Goal: Task Accomplishment & Management: Use online tool/utility

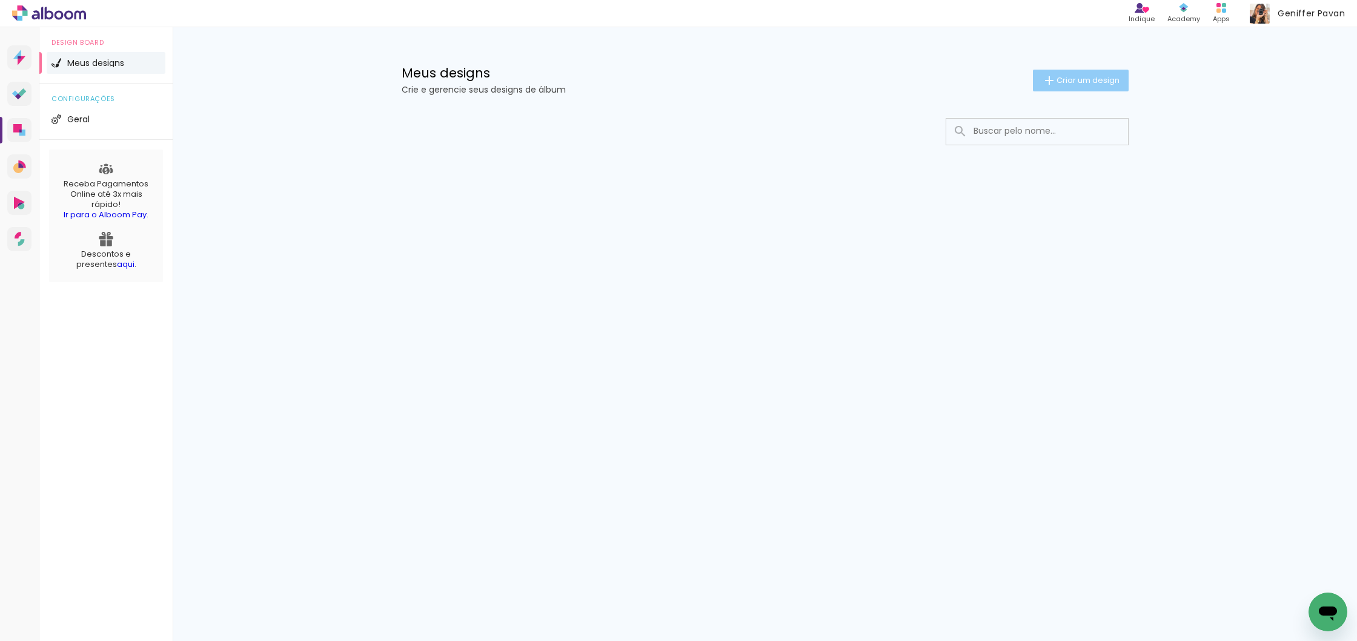
click at [1103, 79] on span "Criar um design" at bounding box center [1087, 80] width 63 height 8
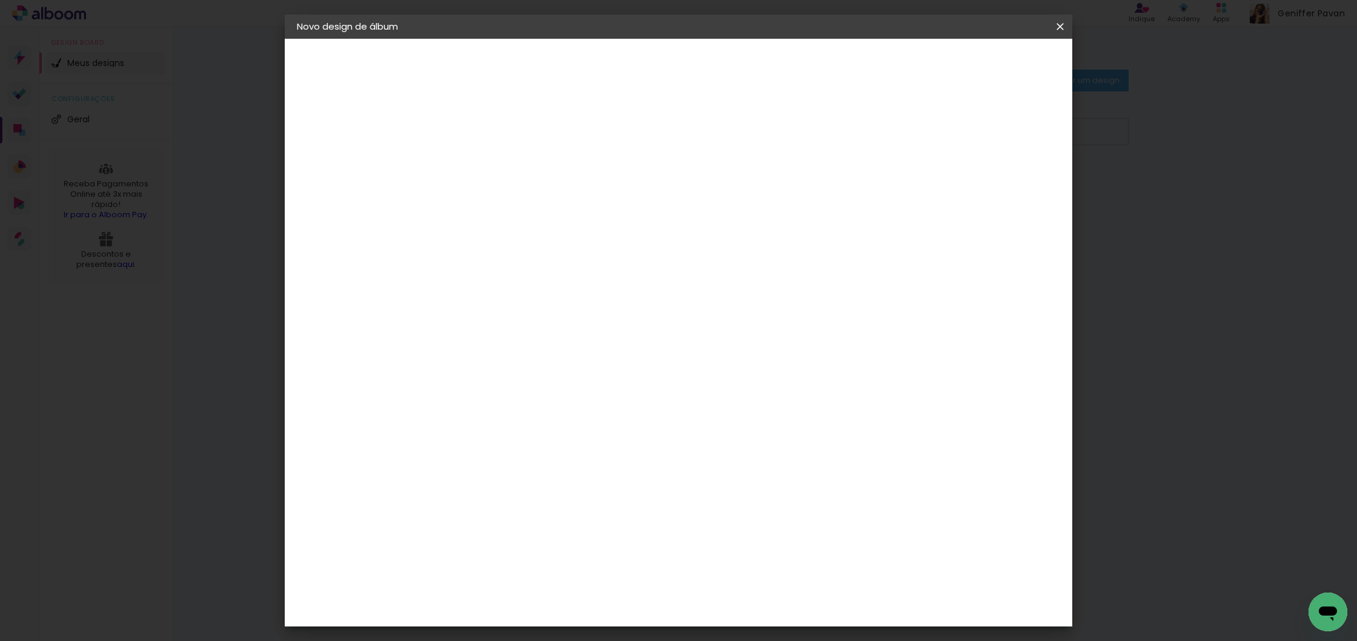
click at [495, 161] on input at bounding box center [495, 162] width 0 height 19
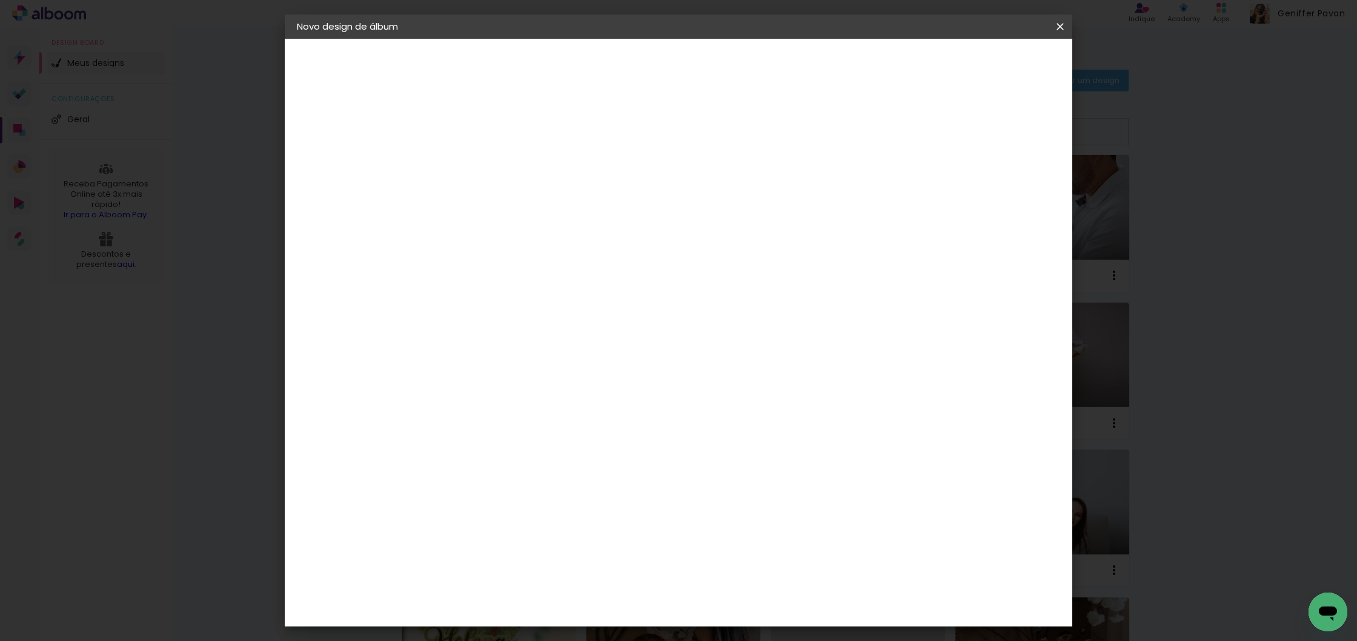
type input "Casamento [PERSON_NAME] e [PERSON_NAME]"
type paper-input "Casamento [PERSON_NAME] e [PERSON_NAME]"
click at [619, 71] on paper-button "Avançar" at bounding box center [589, 64] width 59 height 21
click at [722, 196] on paper-item "Tamanho Livre" at bounding box center [664, 184] width 116 height 27
click at [740, 77] on header "Fornecedor Escolha um fornecedor ou avance com o tamanho livre. Voltar Avançar" at bounding box center [590, 75] width 297 height 72
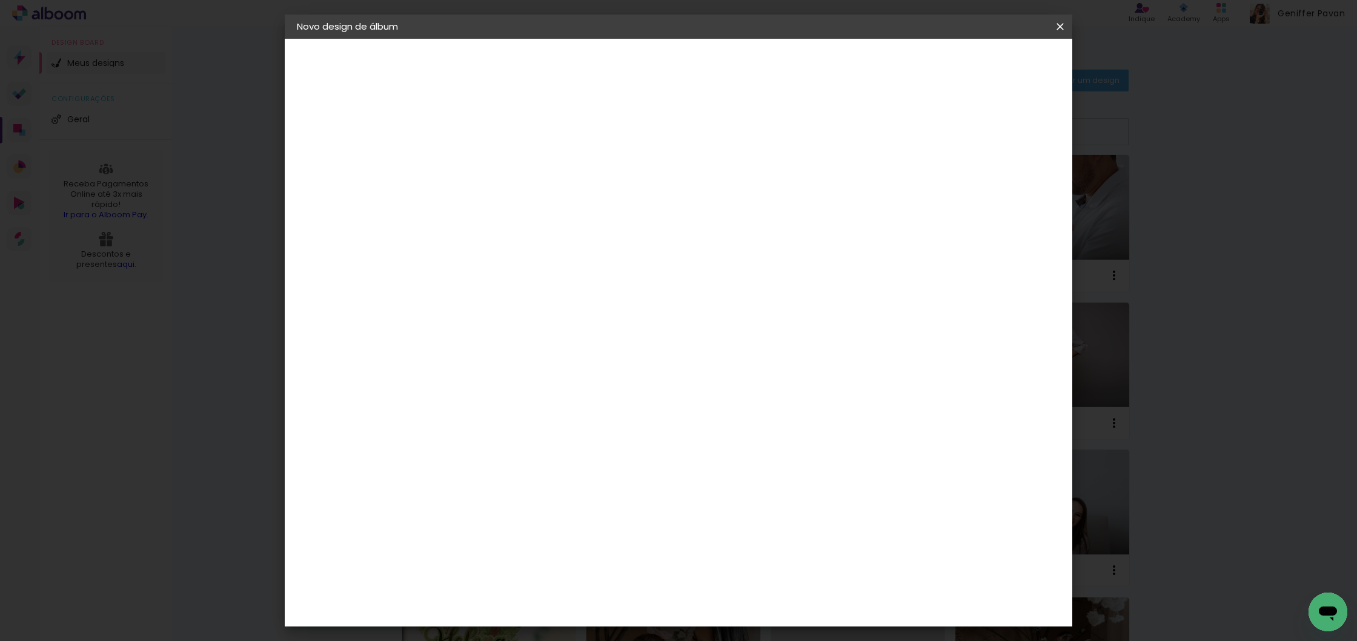
click at [0, 0] on slot "Avançar" at bounding box center [0, 0] width 0 height 0
click at [462, 341] on input "30" at bounding box center [456, 346] width 31 height 18
type input "20"
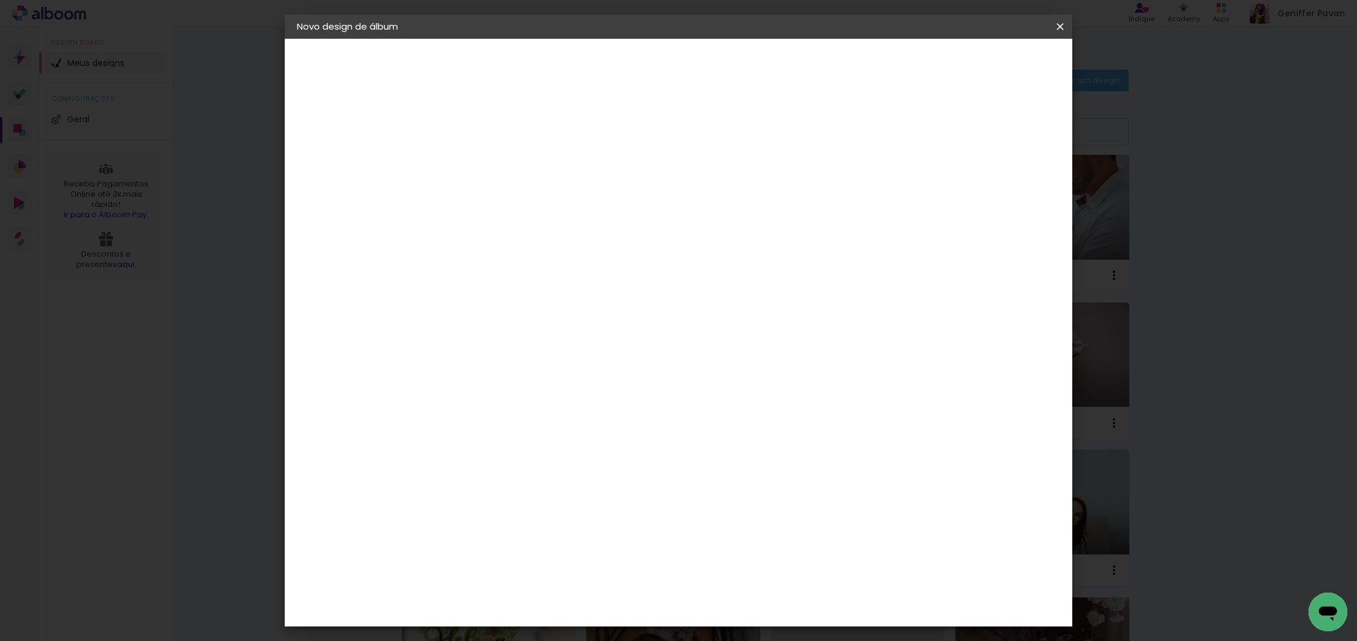
type paper-input "20"
click at [760, 428] on input "60" at bounding box center [749, 424] width 31 height 18
click at [760, 428] on input "60" at bounding box center [749, 426] width 31 height 18
type input "40"
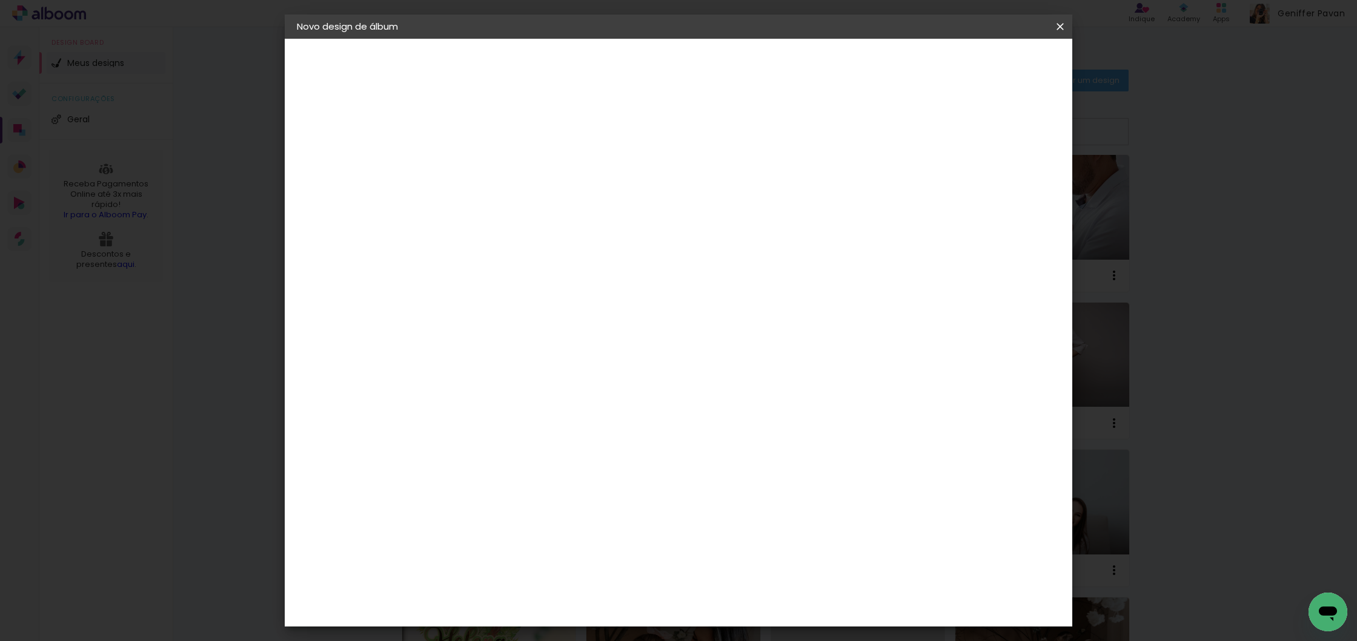
type paper-input "40"
click at [994, 55] on paper-button "Iniciar design" at bounding box center [965, 64] width 79 height 21
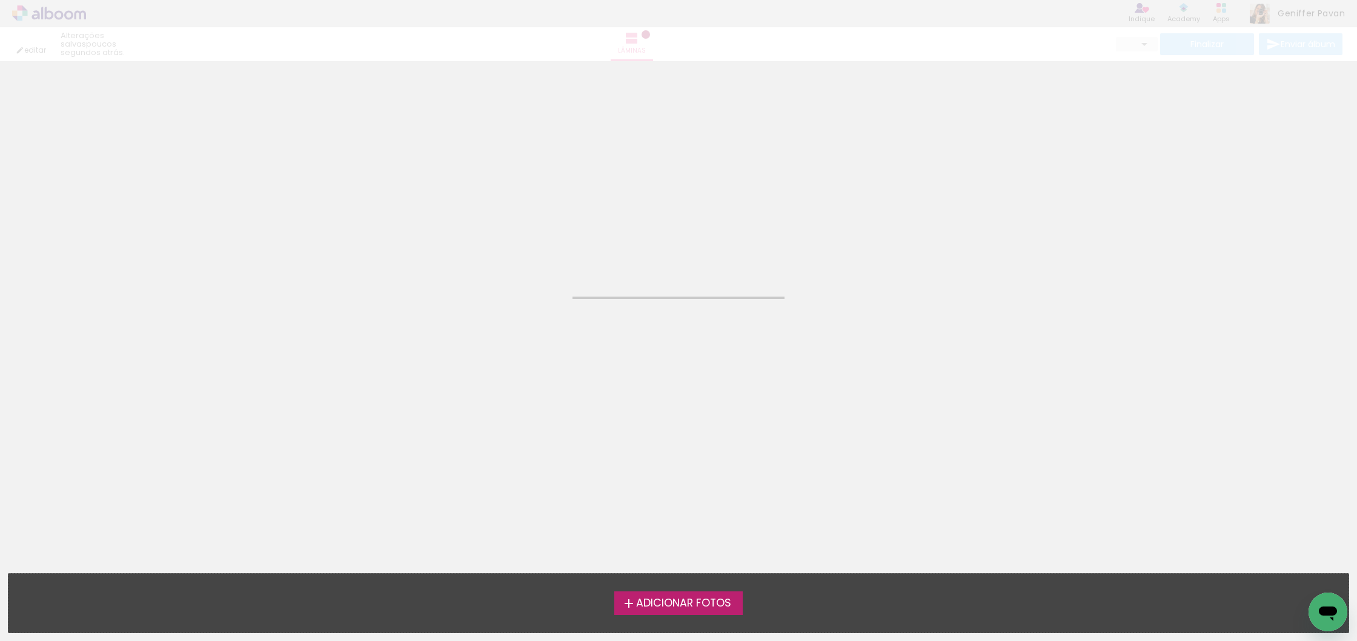
click at [730, 607] on span "Adicionar Fotos" at bounding box center [683, 603] width 95 height 11
click at [0, 0] on input "file" at bounding box center [0, 0] width 0 height 0
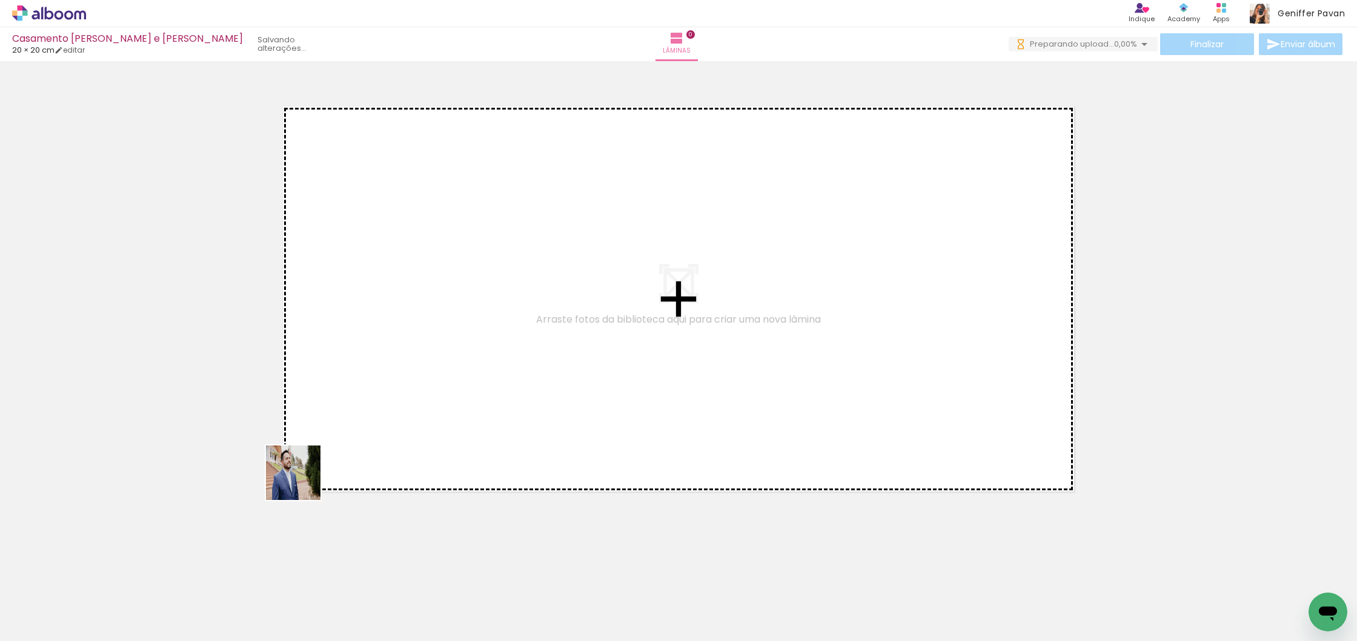
drag, startPoint x: 150, startPoint y: 610, endPoint x: 309, endPoint y: 477, distance: 208.1
click at [309, 477] on quentale-workspace at bounding box center [678, 320] width 1357 height 641
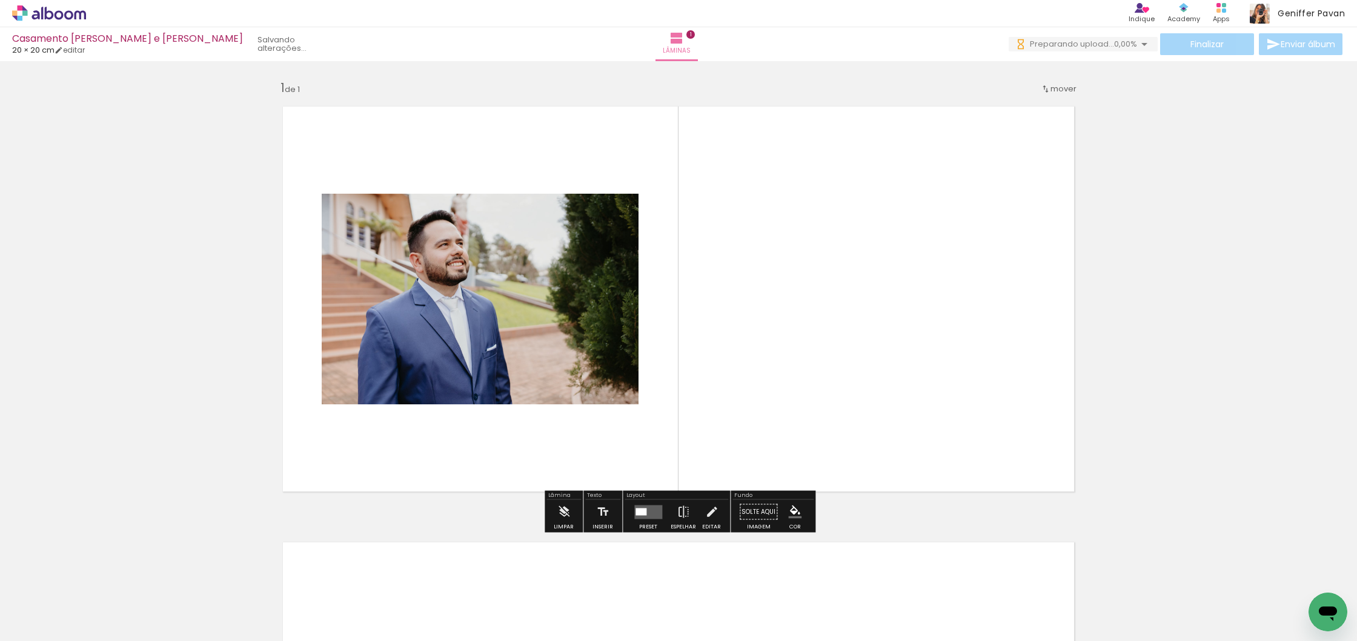
drag, startPoint x: 207, startPoint y: 598, endPoint x: 458, endPoint y: 417, distance: 309.9
click at [458, 417] on quentale-workspace at bounding box center [678, 320] width 1357 height 641
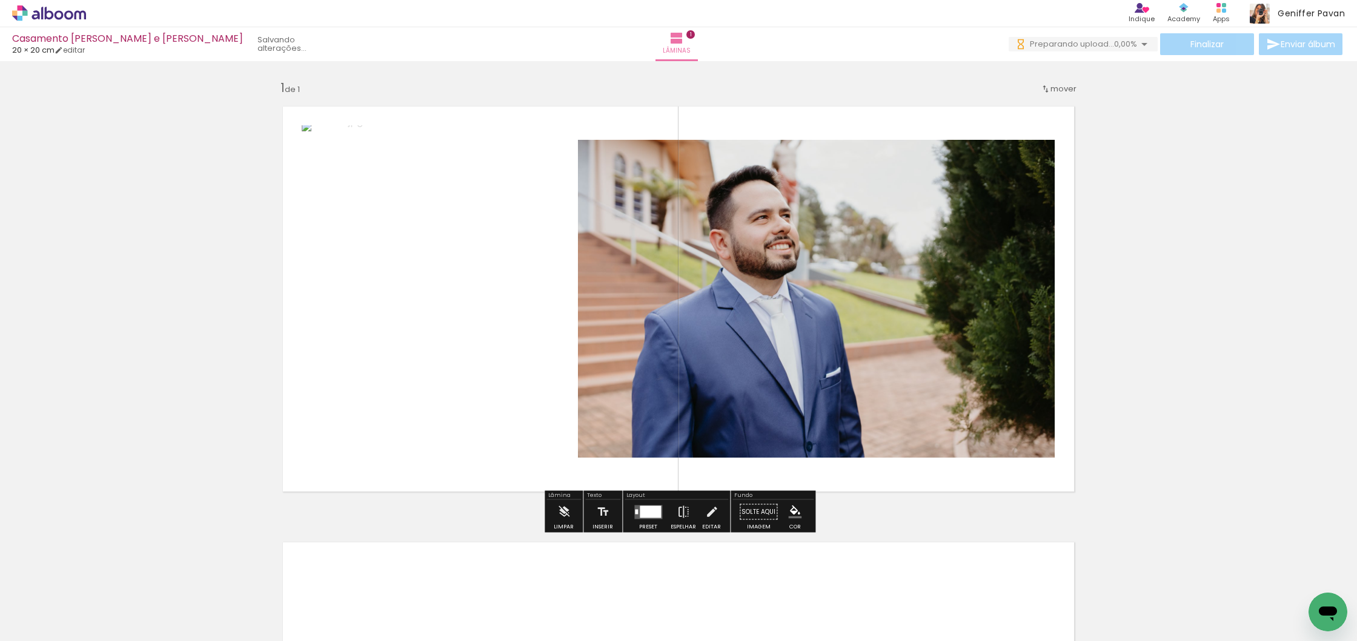
drag, startPoint x: 229, startPoint y: 609, endPoint x: 240, endPoint y: 602, distance: 13.1
click at [240, 602] on quentale-thumb at bounding box center [257, 601] width 68 height 70
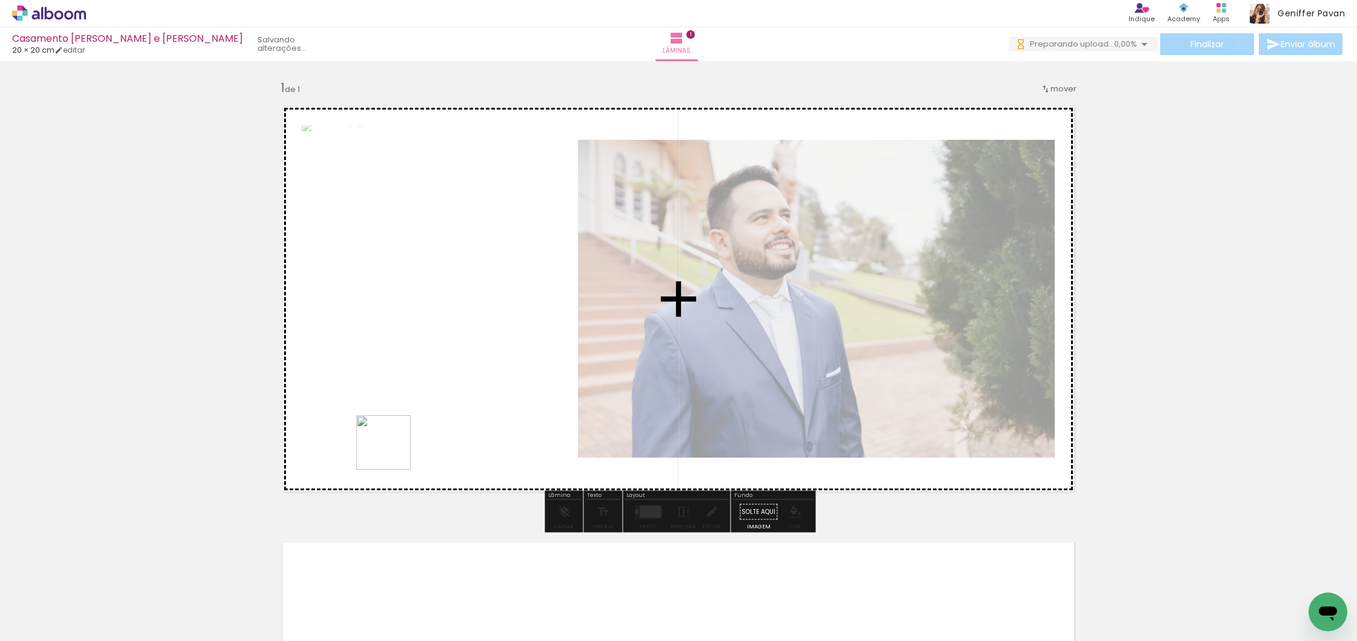
drag, startPoint x: 264, startPoint y: 600, endPoint x: 430, endPoint y: 416, distance: 247.9
click at [430, 416] on quentale-workspace at bounding box center [678, 320] width 1357 height 641
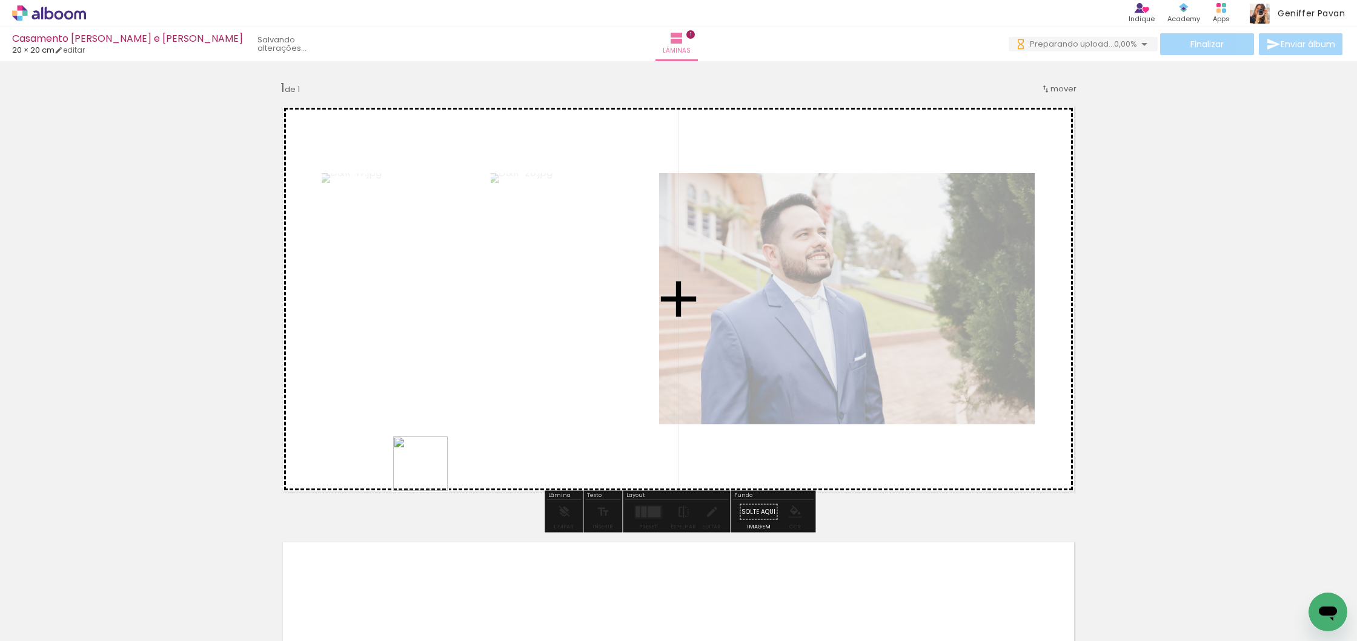
drag, startPoint x: 326, startPoint y: 602, endPoint x: 430, endPoint y: 472, distance: 166.4
click at [430, 472] on quentale-workspace at bounding box center [678, 320] width 1357 height 641
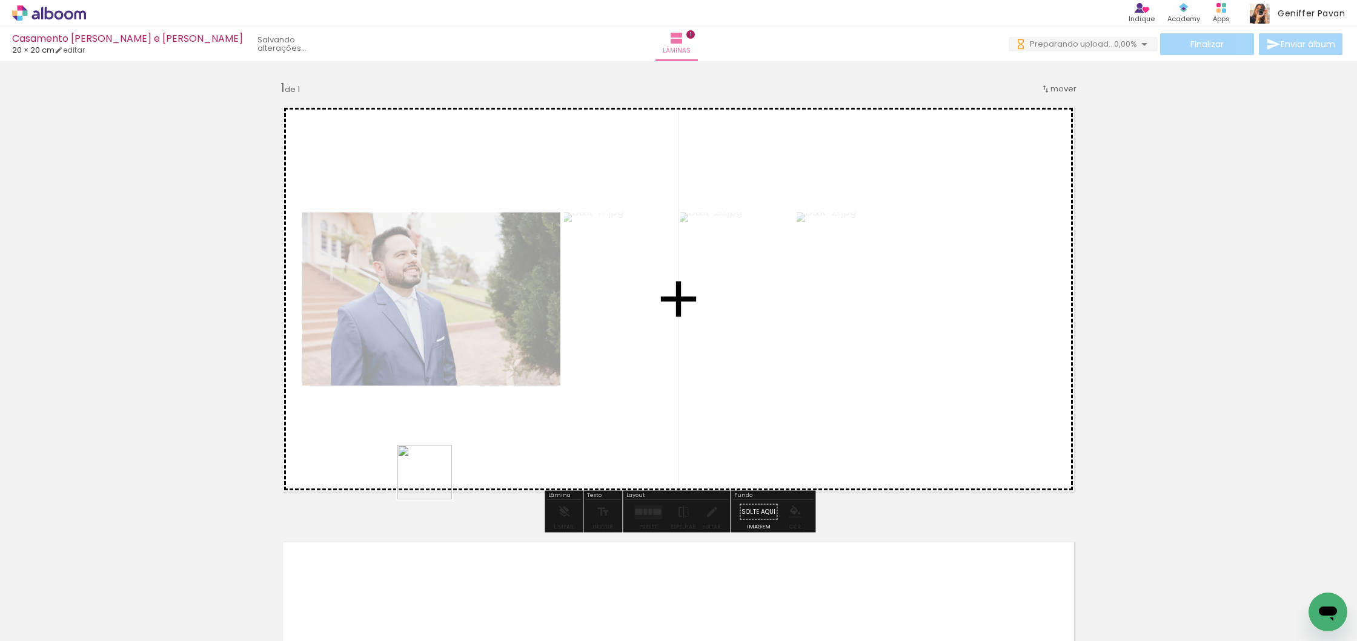
drag, startPoint x: 396, startPoint y: 589, endPoint x: 434, endPoint y: 480, distance: 115.5
click at [434, 480] on quentale-workspace at bounding box center [678, 320] width 1357 height 641
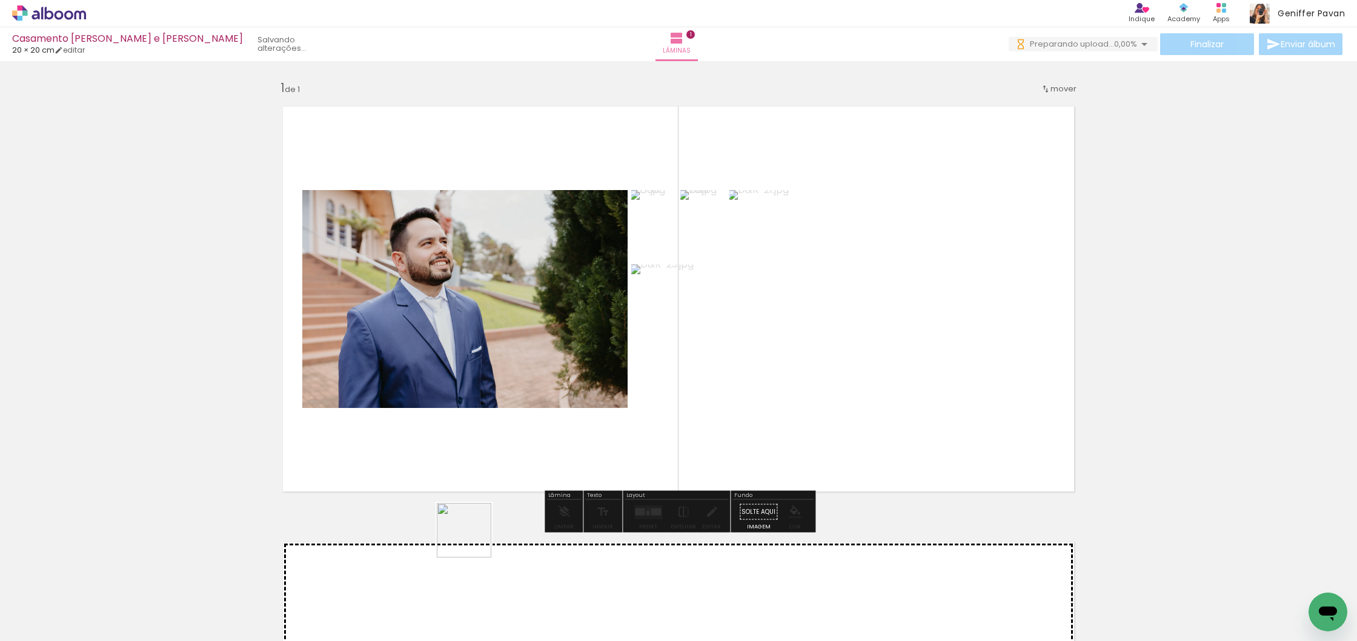
drag, startPoint x: 448, startPoint y: 606, endPoint x: 519, endPoint y: 443, distance: 178.2
click at [519, 443] on quentale-workspace at bounding box center [678, 320] width 1357 height 641
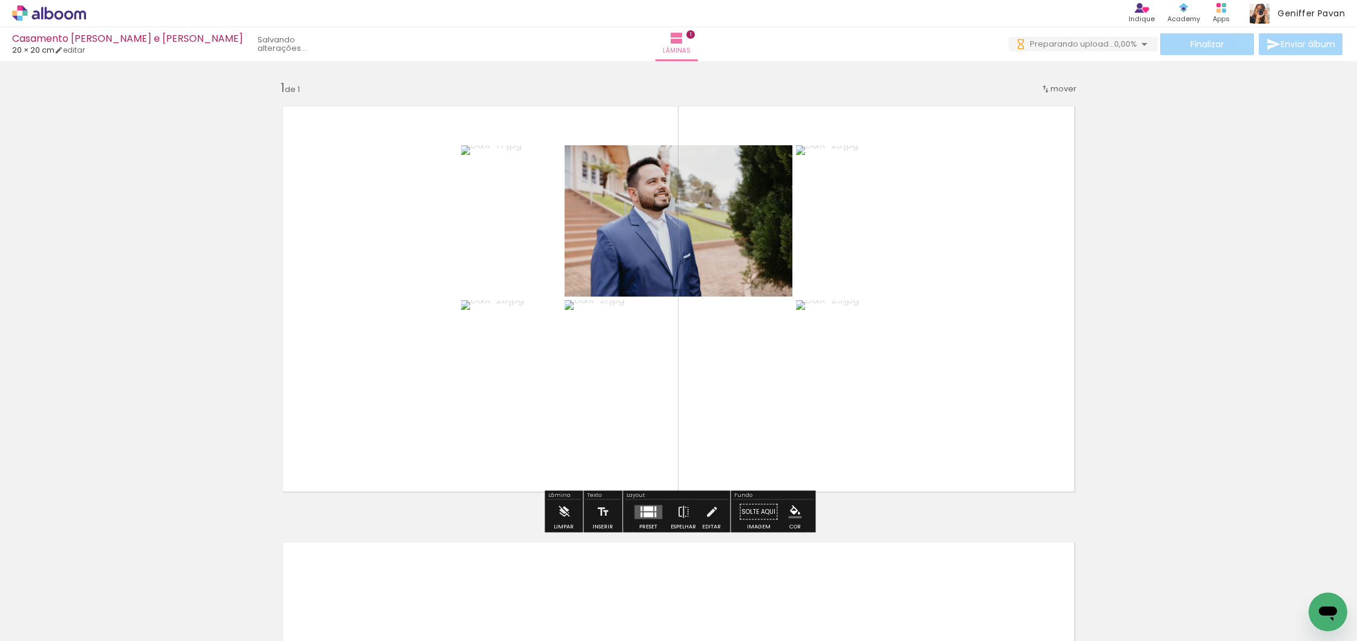
drag, startPoint x: 540, startPoint y: 618, endPoint x: 603, endPoint y: 417, distance: 210.1
click at [603, 417] on quentale-workspace at bounding box center [678, 320] width 1357 height 641
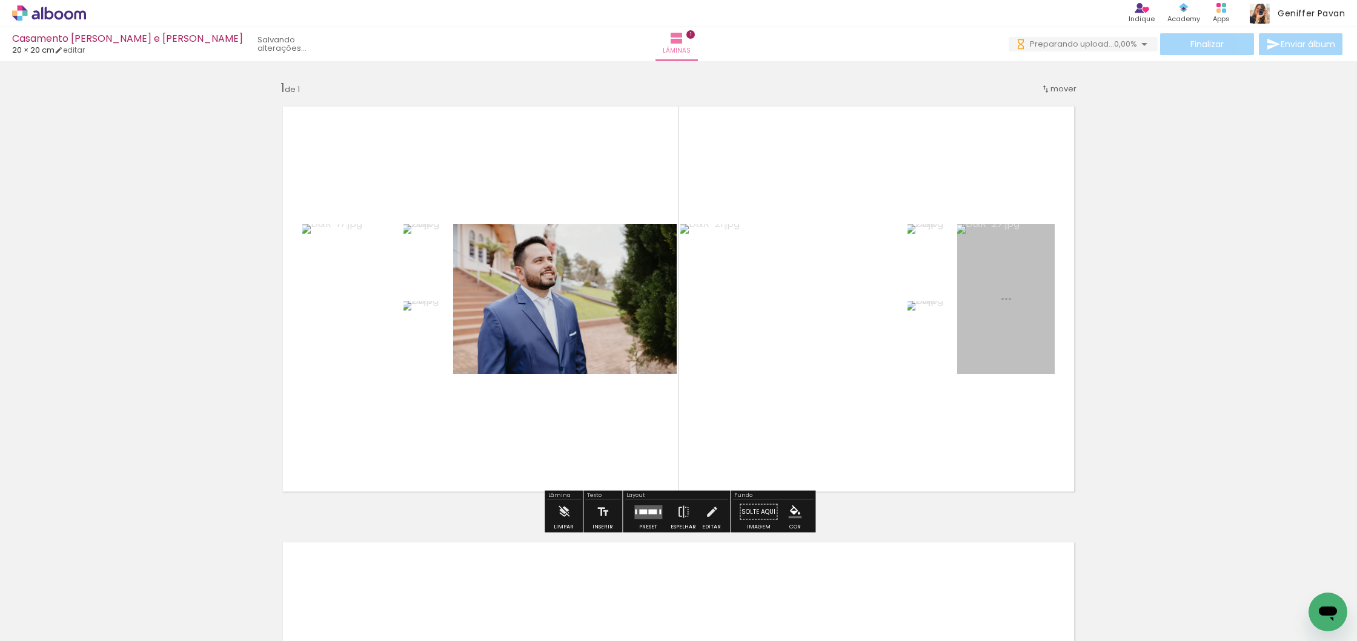
drag, startPoint x: 593, startPoint y: 606, endPoint x: 655, endPoint y: 409, distance: 206.5
click at [655, 409] on quentale-workspace at bounding box center [678, 320] width 1357 height 641
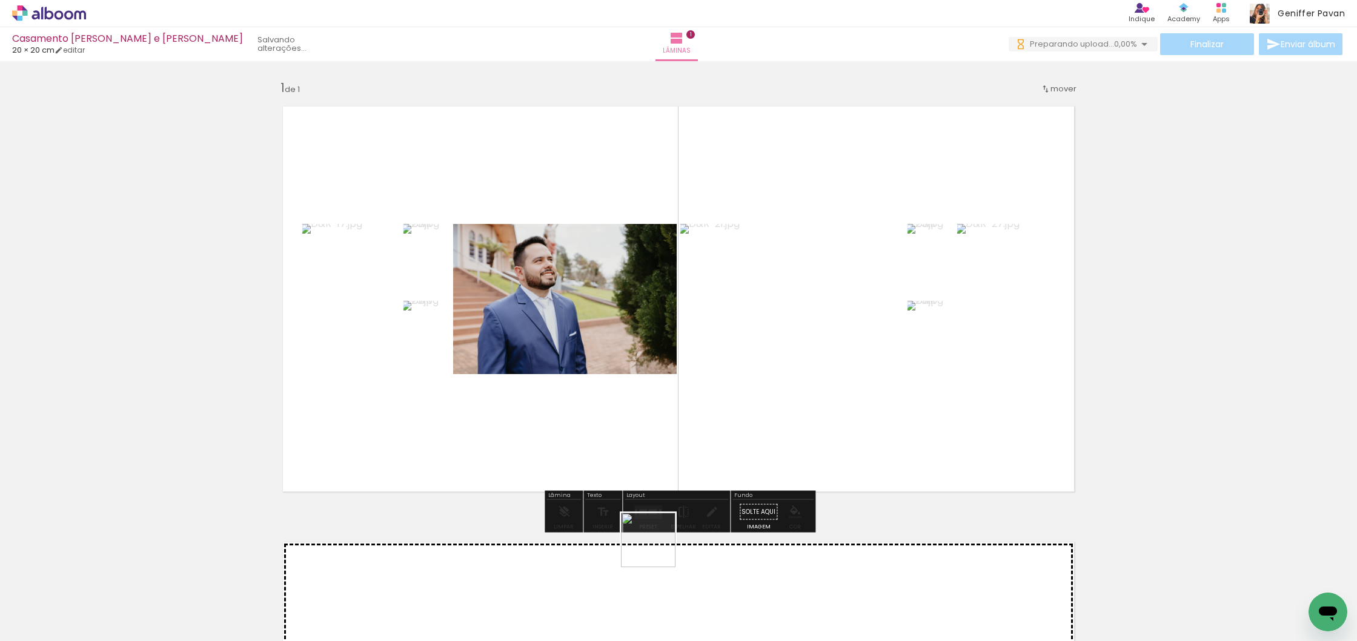
drag, startPoint x: 658, startPoint y: 618, endPoint x: 660, endPoint y: 381, distance: 237.4
click at [660, 381] on quentale-workspace at bounding box center [678, 320] width 1357 height 641
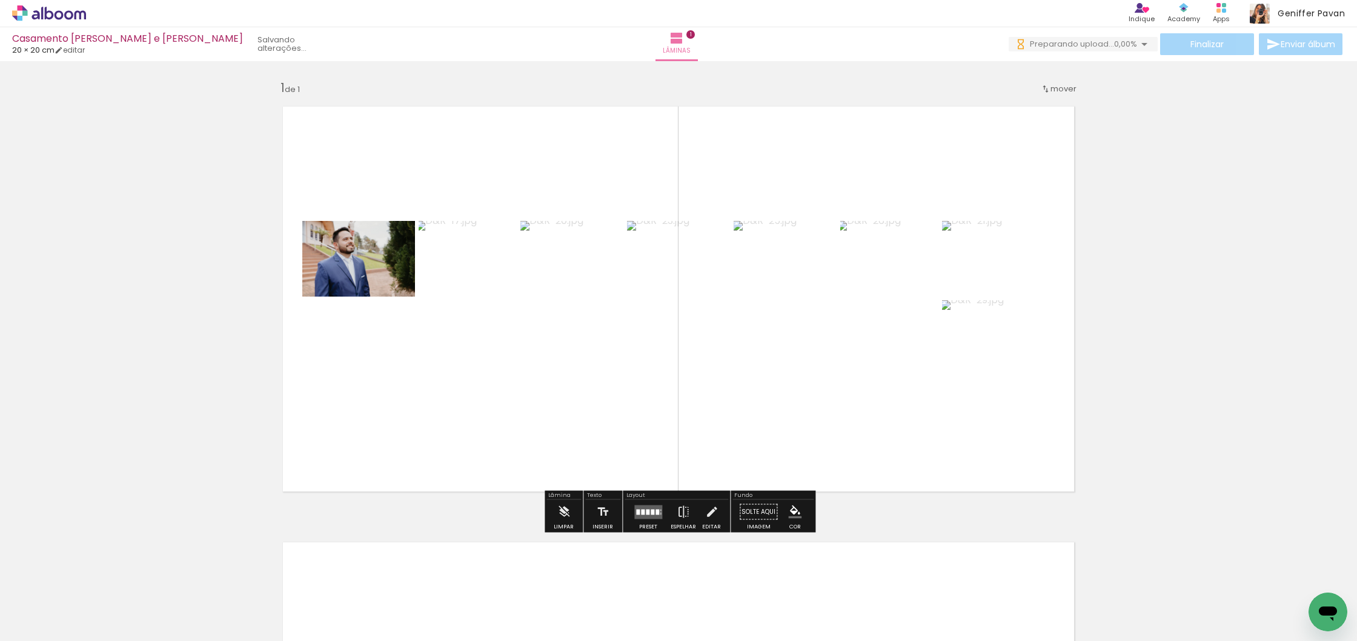
click at [656, 514] on div at bounding box center [657, 511] width 4 height 5
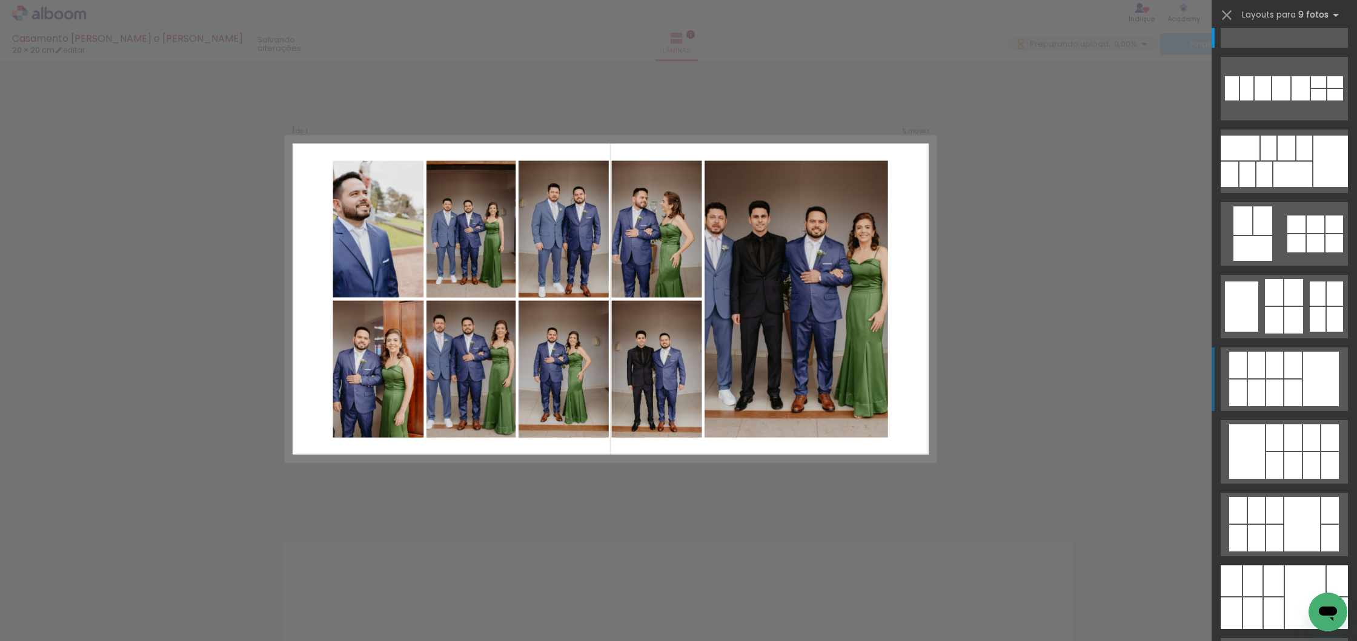
scroll to position [84, 0]
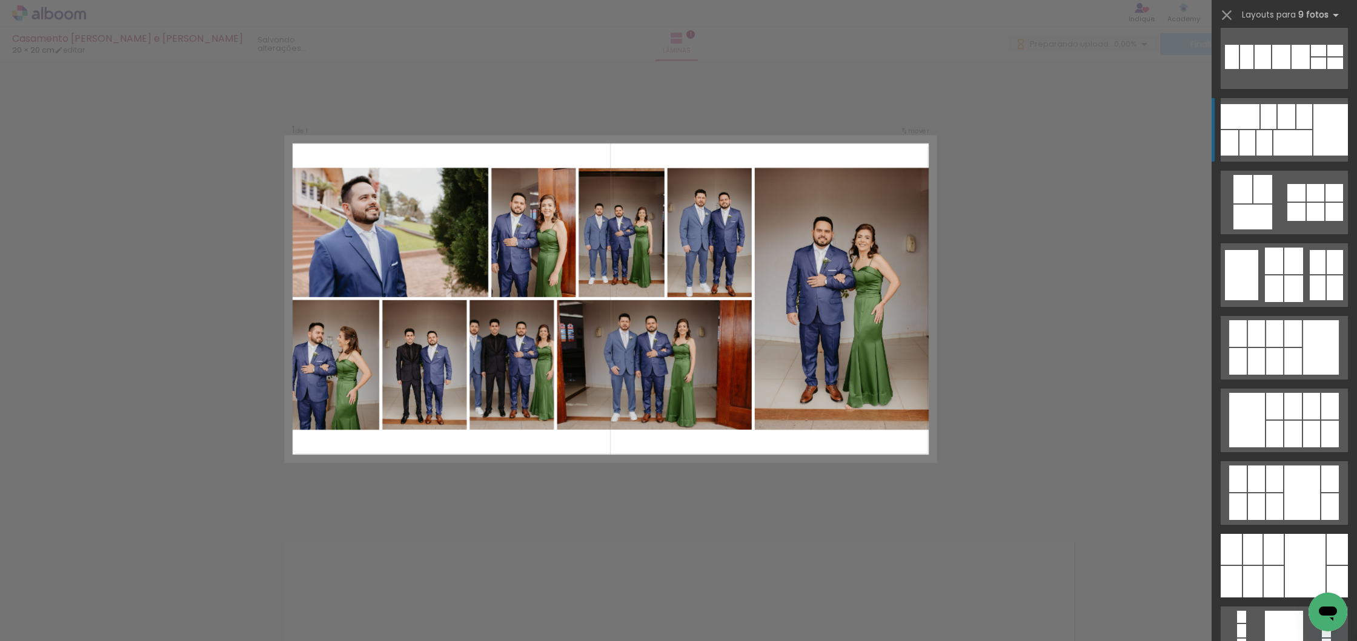
click at [1300, 134] on div at bounding box center [1292, 142] width 39 height 25
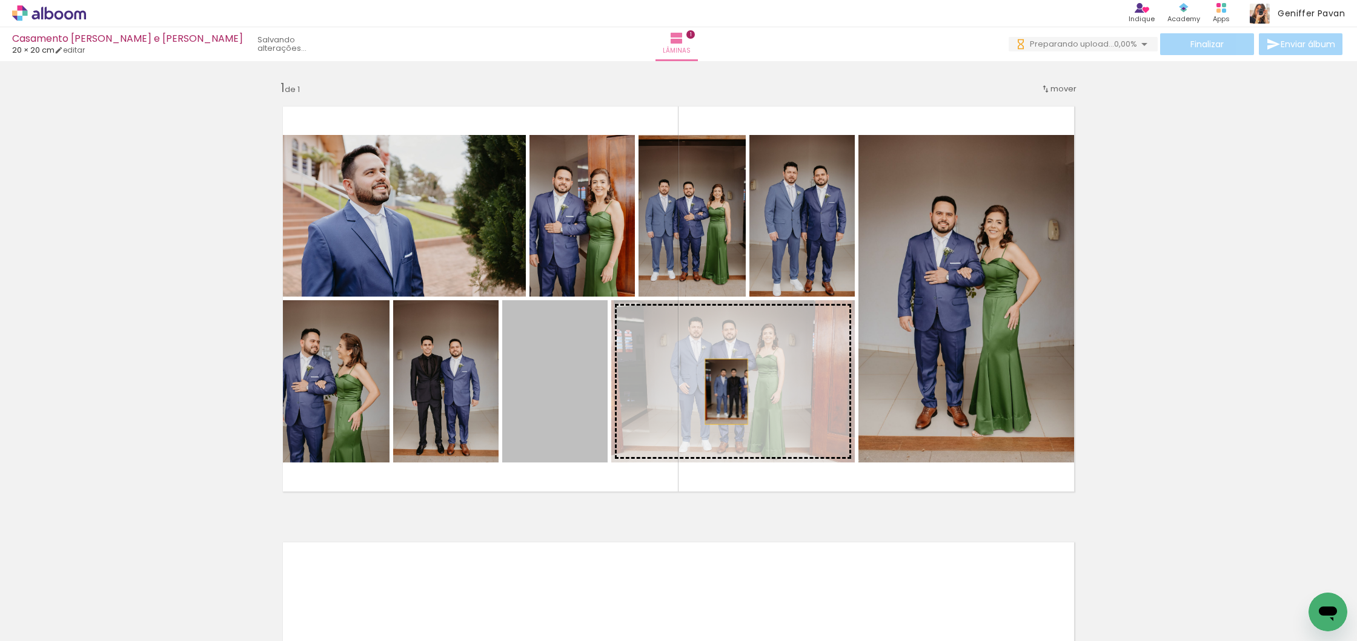
drag, startPoint x: 573, startPoint y: 405, endPoint x: 726, endPoint y: 392, distance: 153.8
click at [0, 0] on slot at bounding box center [0, 0] width 0 height 0
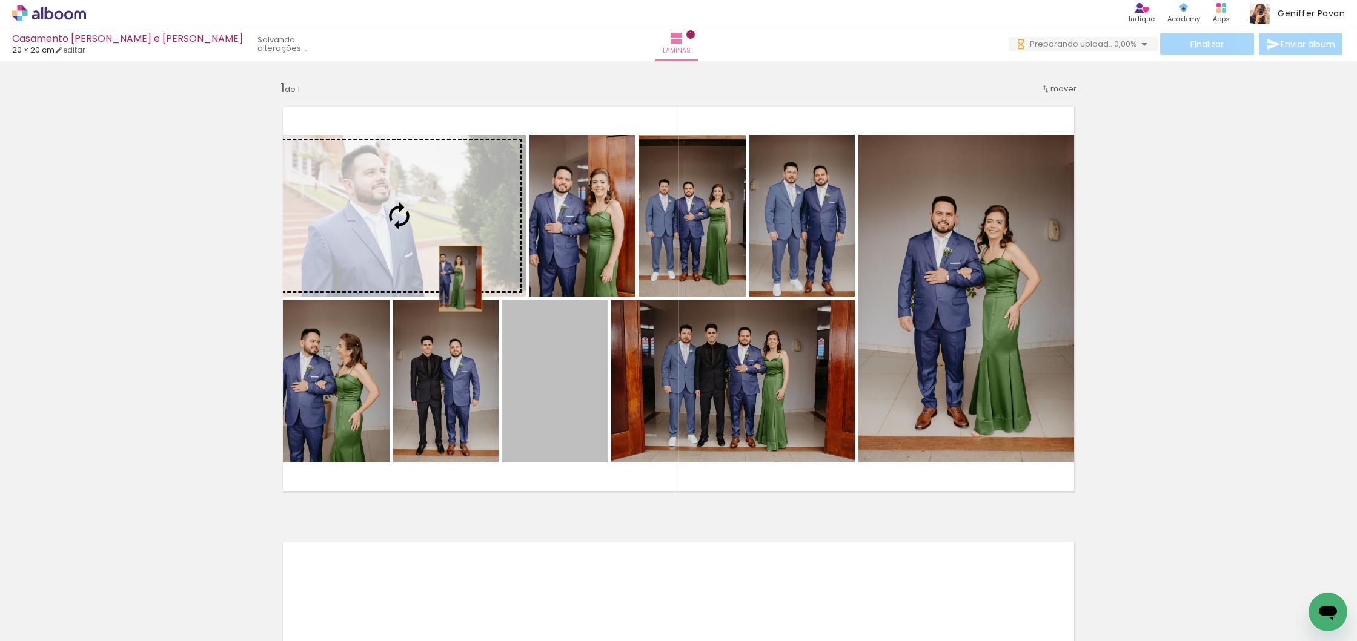
drag, startPoint x: 551, startPoint y: 399, endPoint x: 455, endPoint y: 270, distance: 159.8
click at [0, 0] on slot at bounding box center [0, 0] width 0 height 0
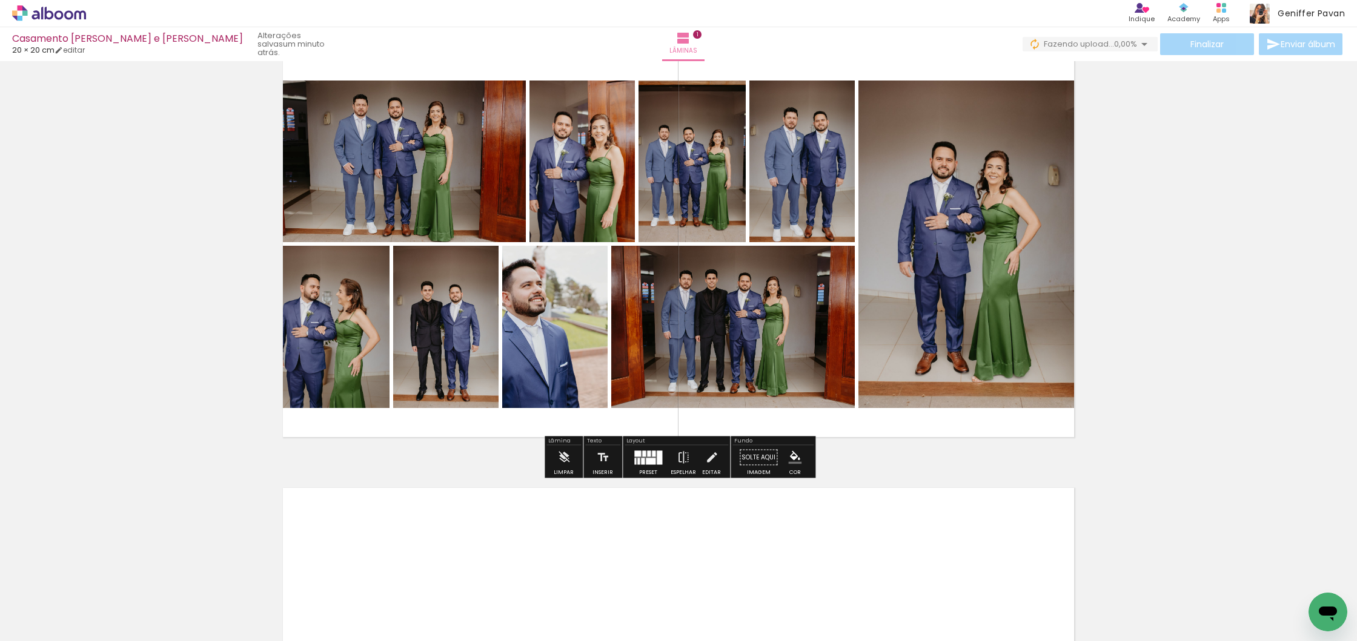
scroll to position [152, 0]
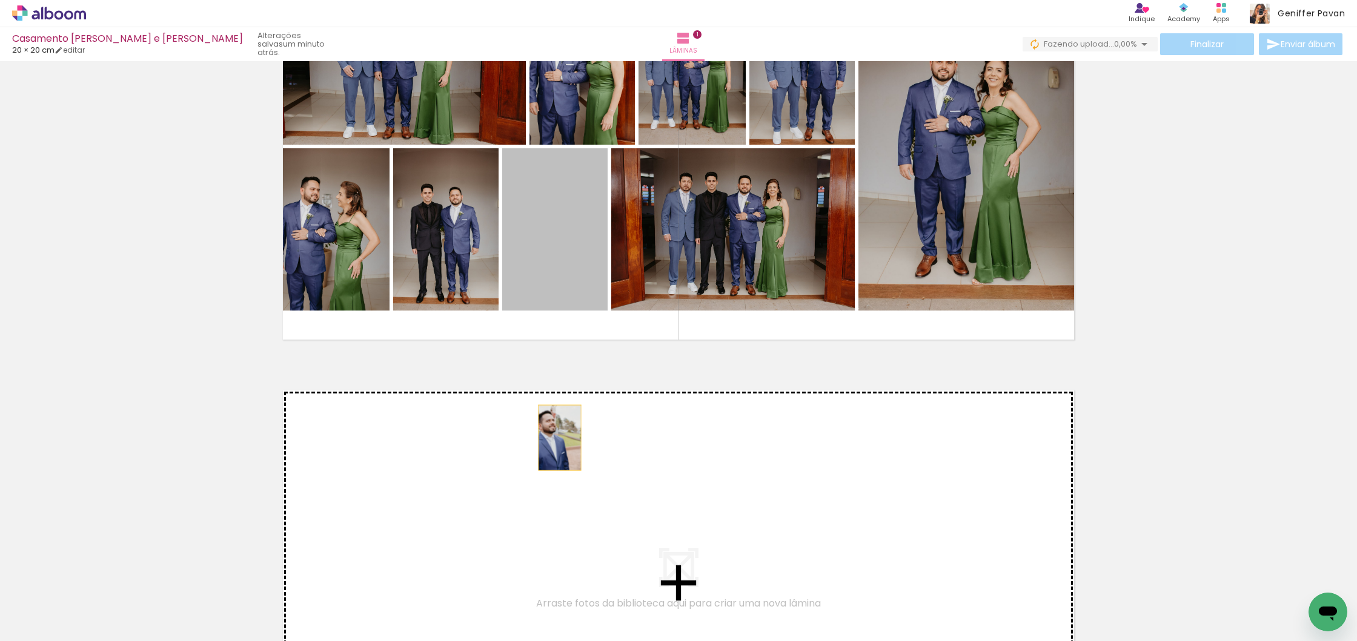
drag, startPoint x: 569, startPoint y: 290, endPoint x: 559, endPoint y: 463, distance: 174.1
click at [559, 463] on div "Inserir lâmina 1 de 1" at bounding box center [678, 349] width 1357 height 873
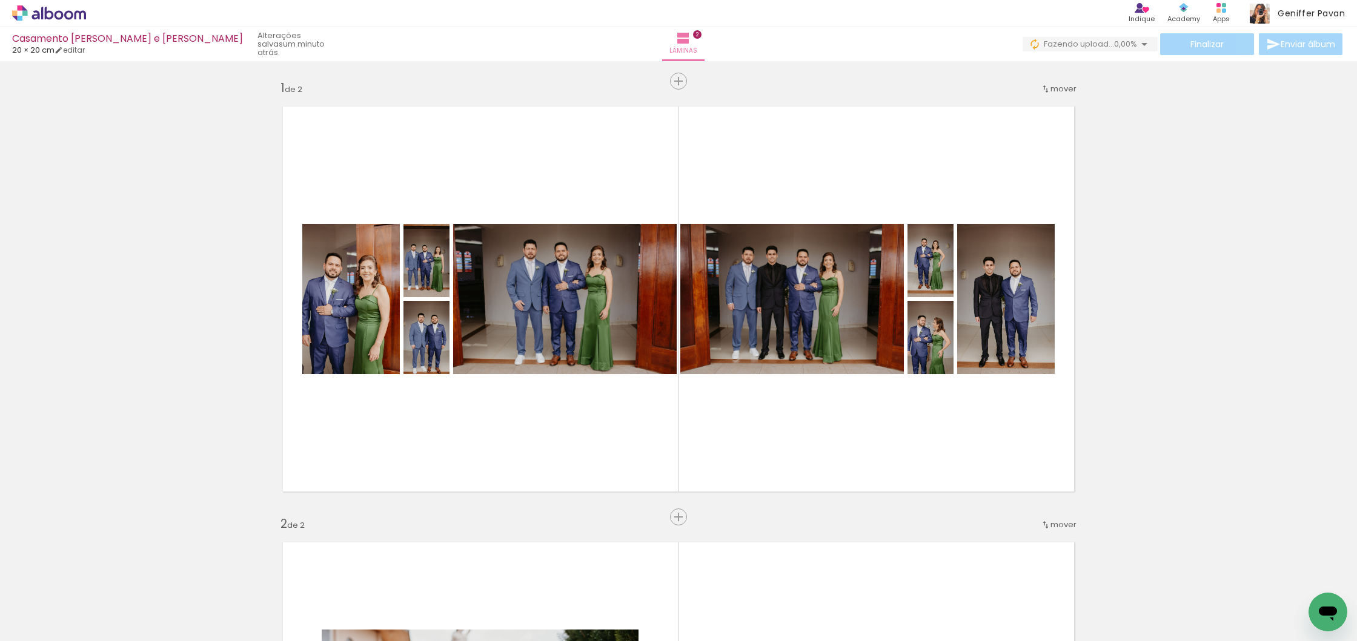
scroll to position [0, 0]
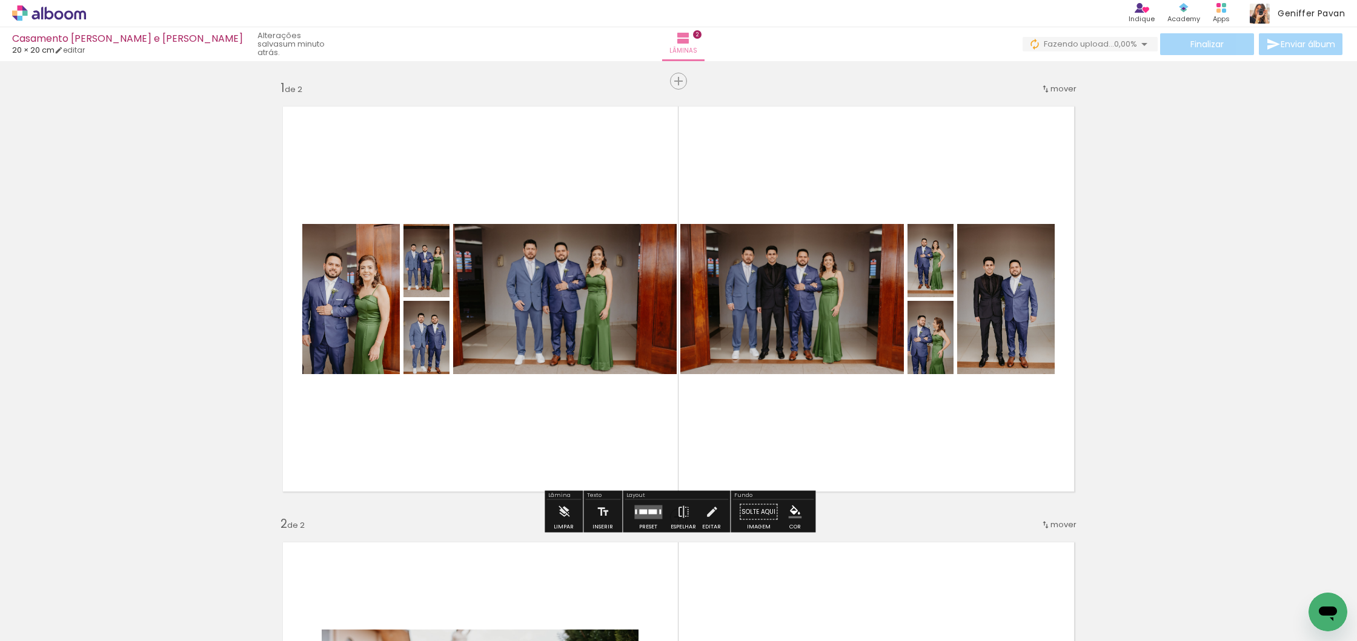
click at [660, 508] on quentale-layouter at bounding box center [648, 512] width 28 height 14
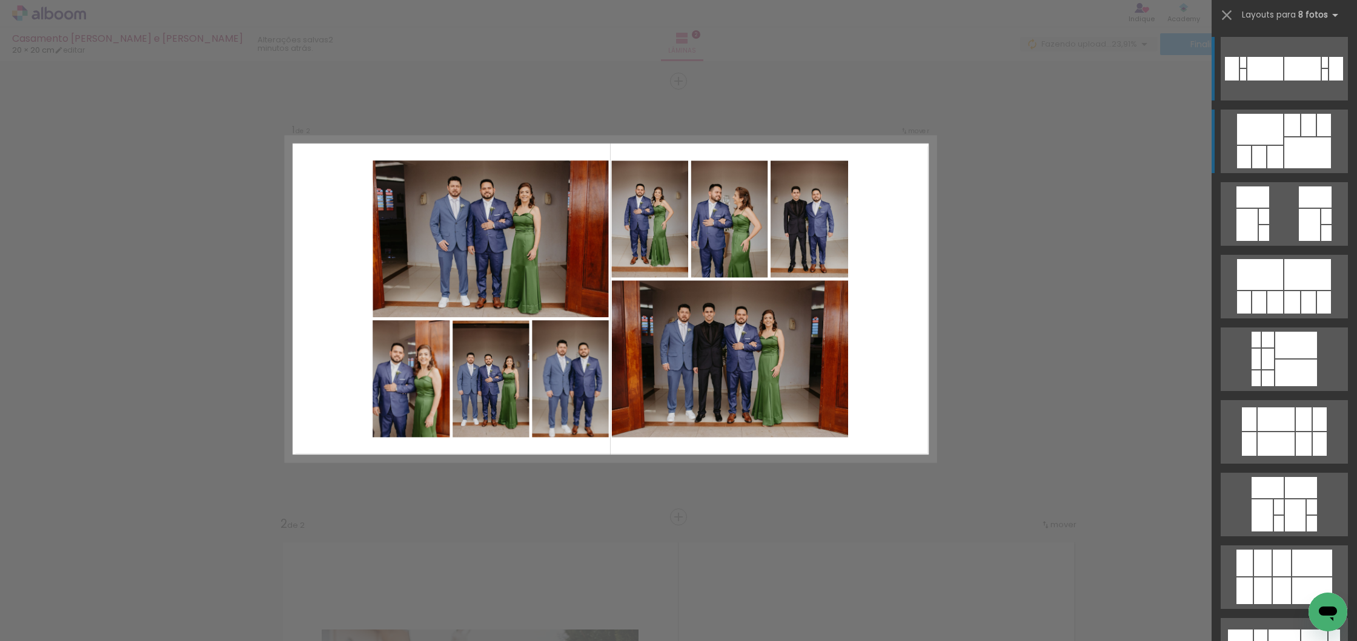
click at [1307, 131] on div at bounding box center [1308, 125] width 15 height 22
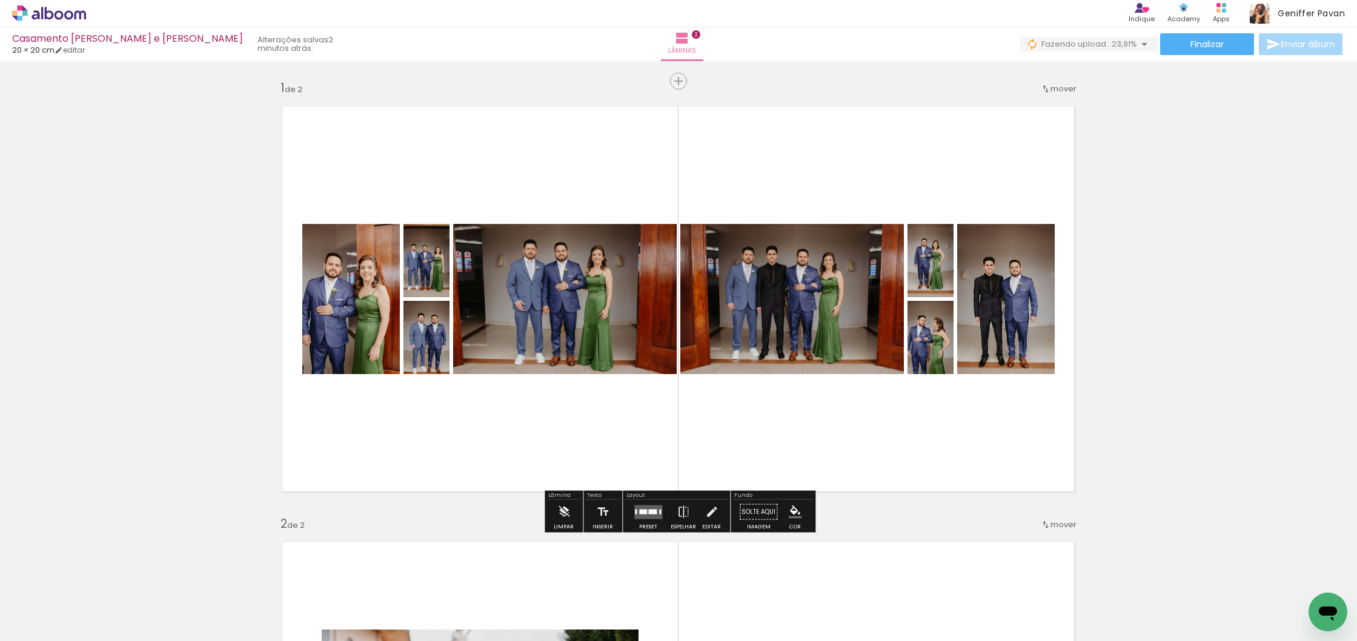
click at [643, 515] on quentale-layouter at bounding box center [648, 512] width 28 height 14
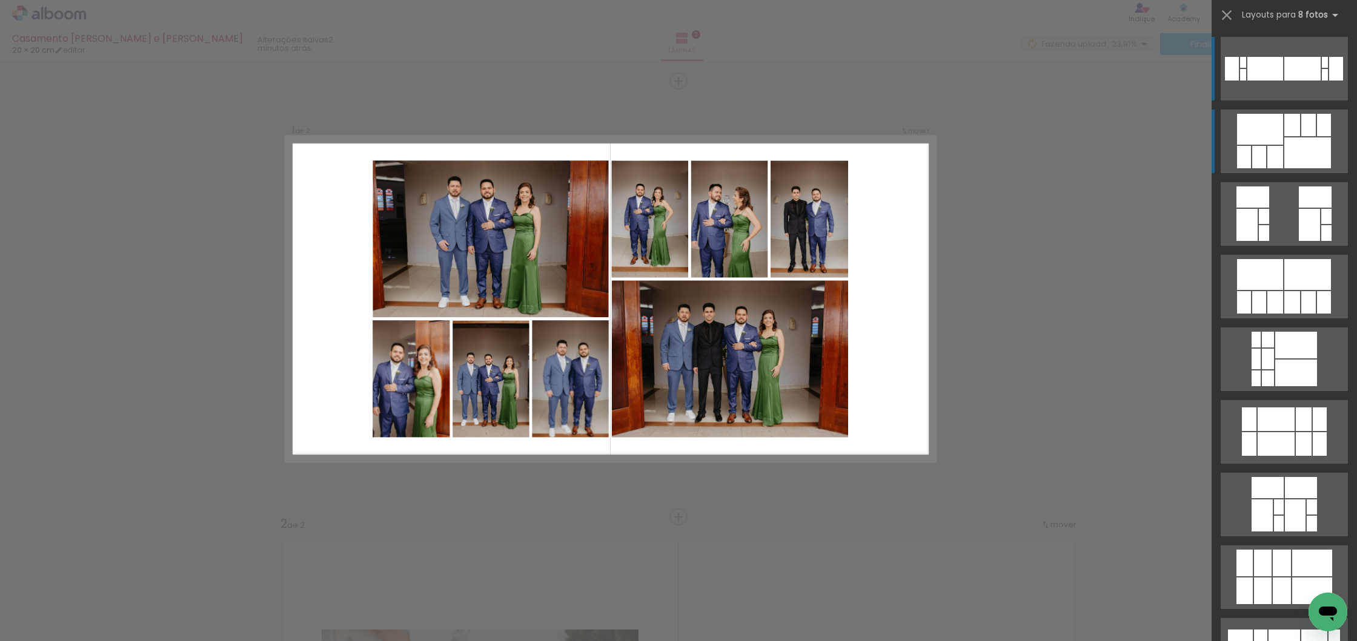
click at [1291, 136] on quentale-layouter at bounding box center [1283, 142] width 127 height 64
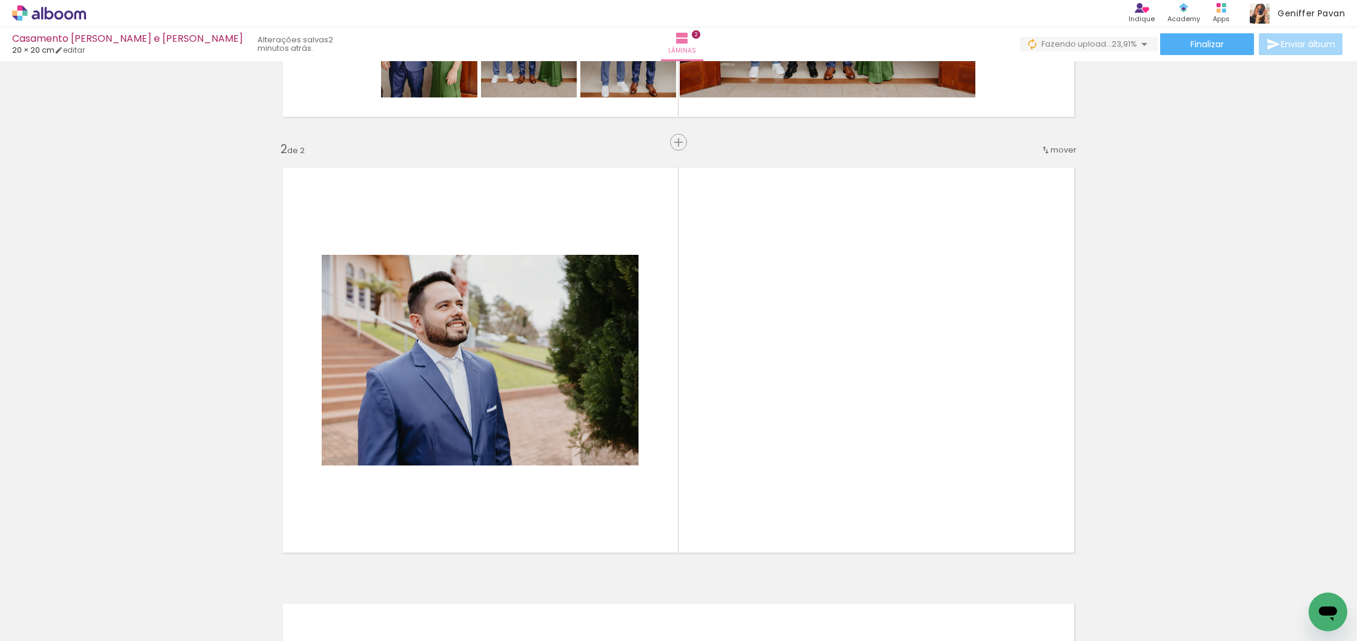
scroll to position [376, 0]
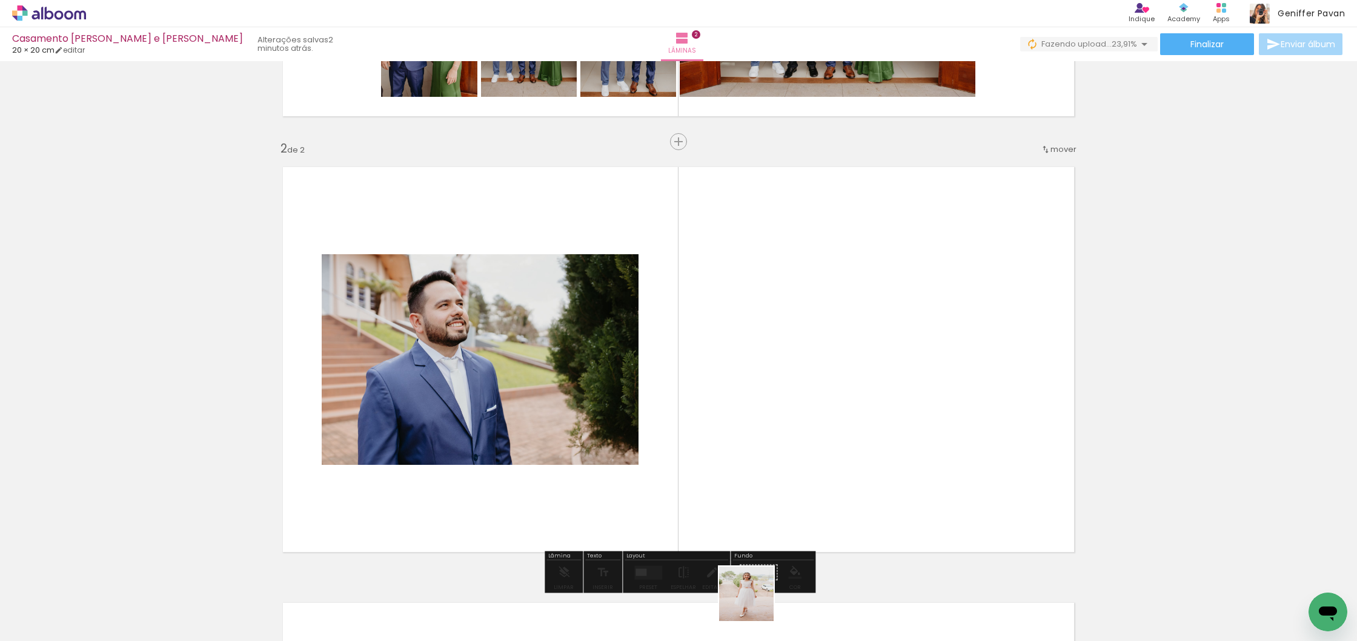
drag, startPoint x: 753, startPoint y: 609, endPoint x: 805, endPoint y: 452, distance: 165.1
click at [805, 452] on quentale-workspace at bounding box center [678, 320] width 1357 height 641
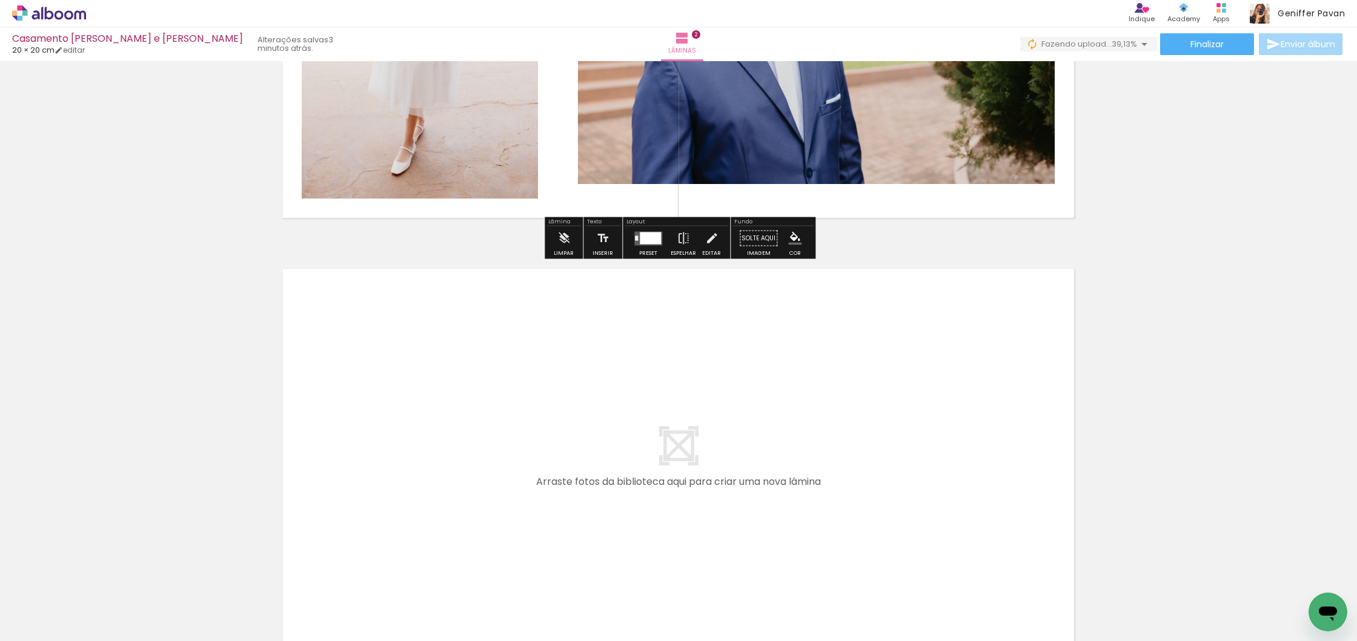
scroll to position [718, 0]
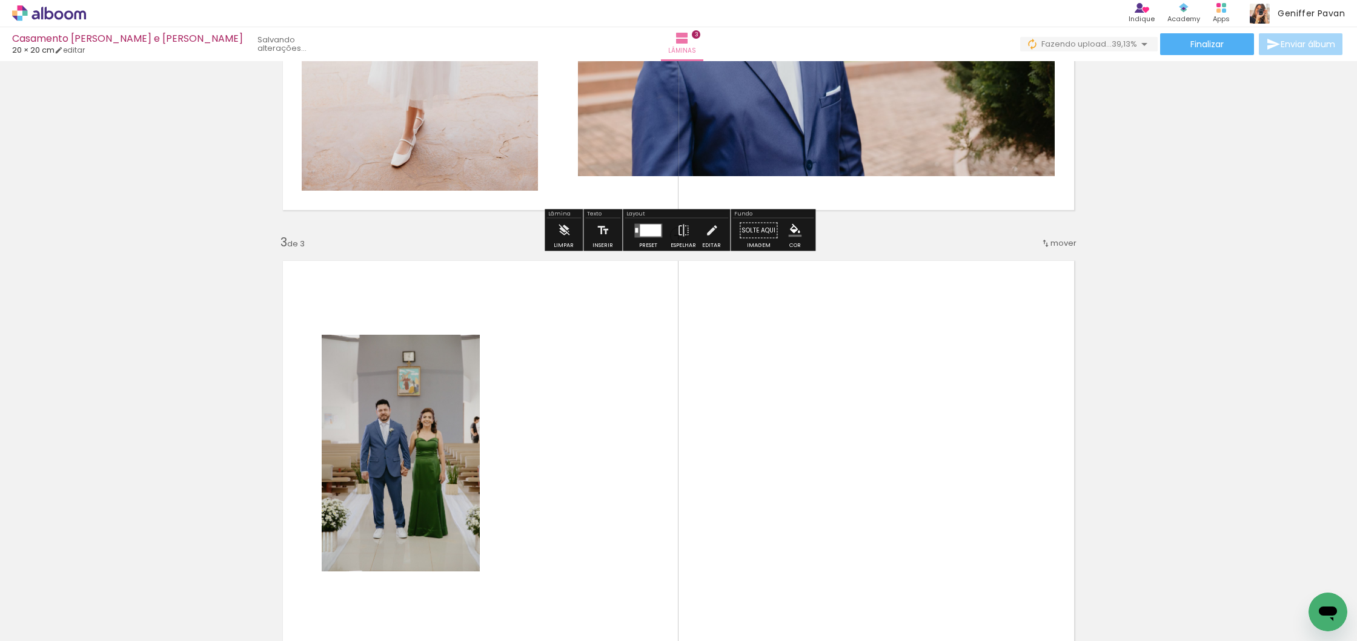
drag, startPoint x: 813, startPoint y: 609, endPoint x: 802, endPoint y: 441, distance: 168.1
click at [802, 441] on quentale-workspace at bounding box center [678, 320] width 1357 height 641
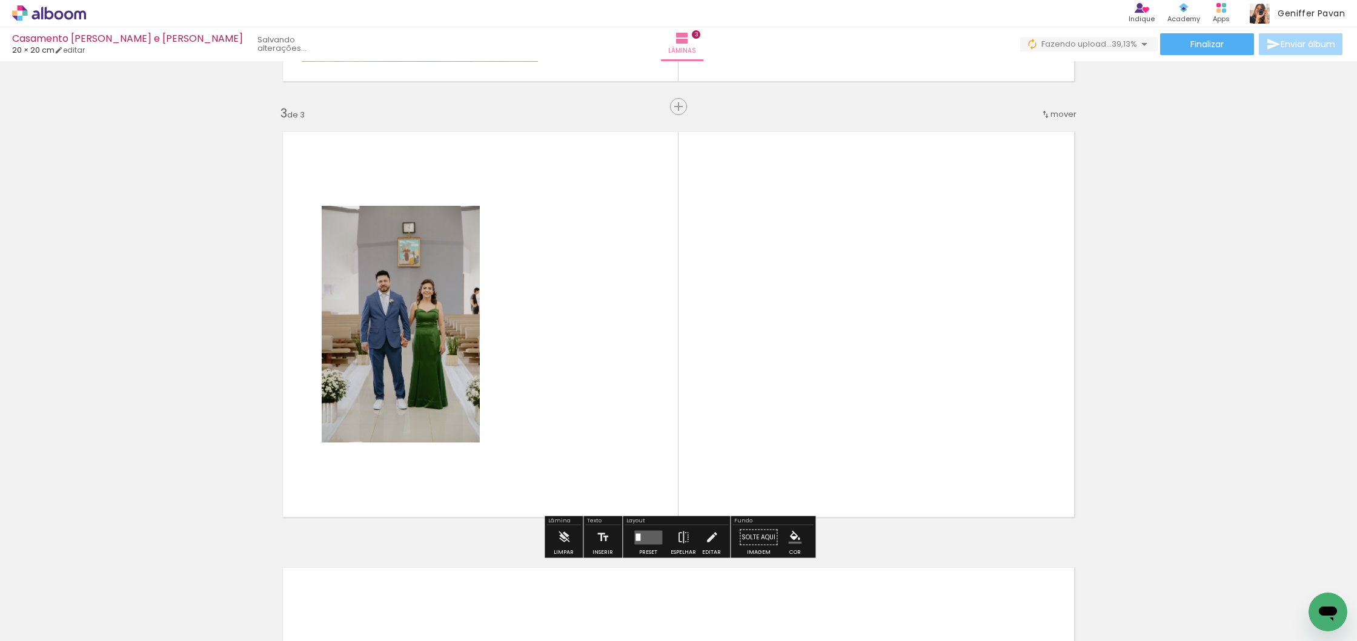
scroll to position [858, 0]
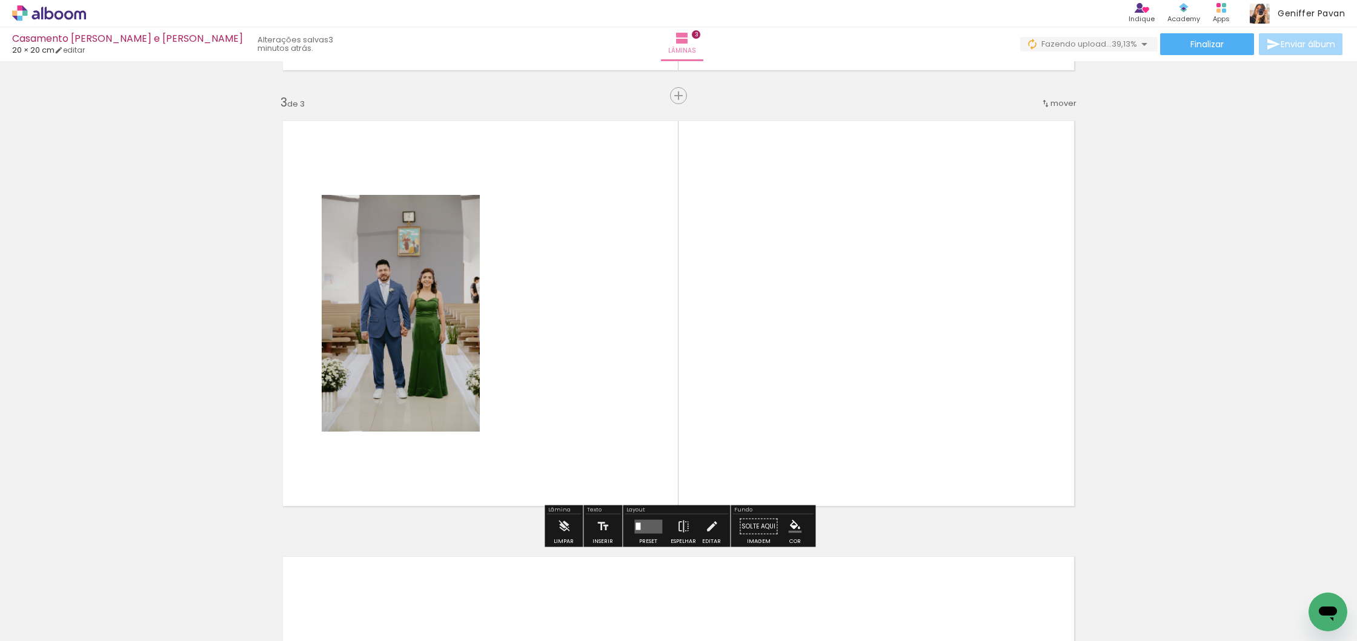
drag, startPoint x: 875, startPoint y: 610, endPoint x: 804, endPoint y: 375, distance: 246.0
click at [804, 375] on quentale-workspace at bounding box center [678, 320] width 1357 height 641
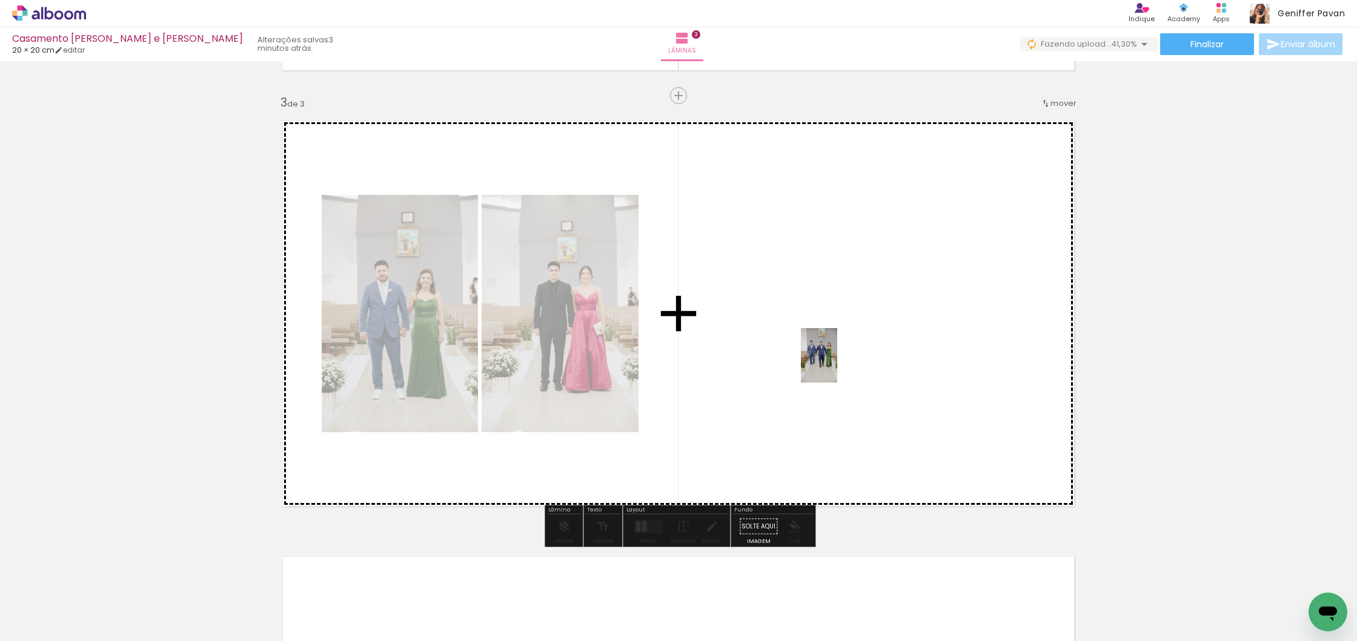
drag, startPoint x: 944, startPoint y: 598, endPoint x: 837, endPoint y: 365, distance: 257.2
click at [837, 365] on quentale-workspace at bounding box center [678, 320] width 1357 height 641
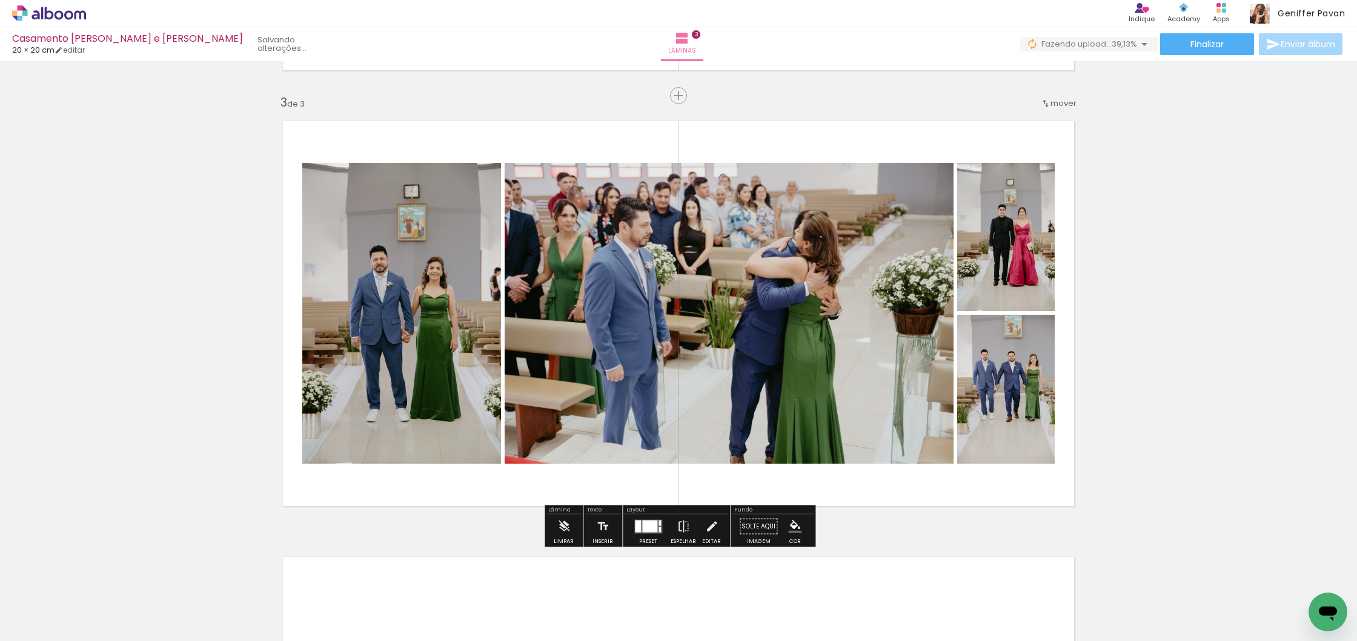
drag, startPoint x: 1017, startPoint y: 605, endPoint x: 946, endPoint y: 469, distance: 153.1
click at [946, 469] on quentale-workspace at bounding box center [678, 320] width 1357 height 641
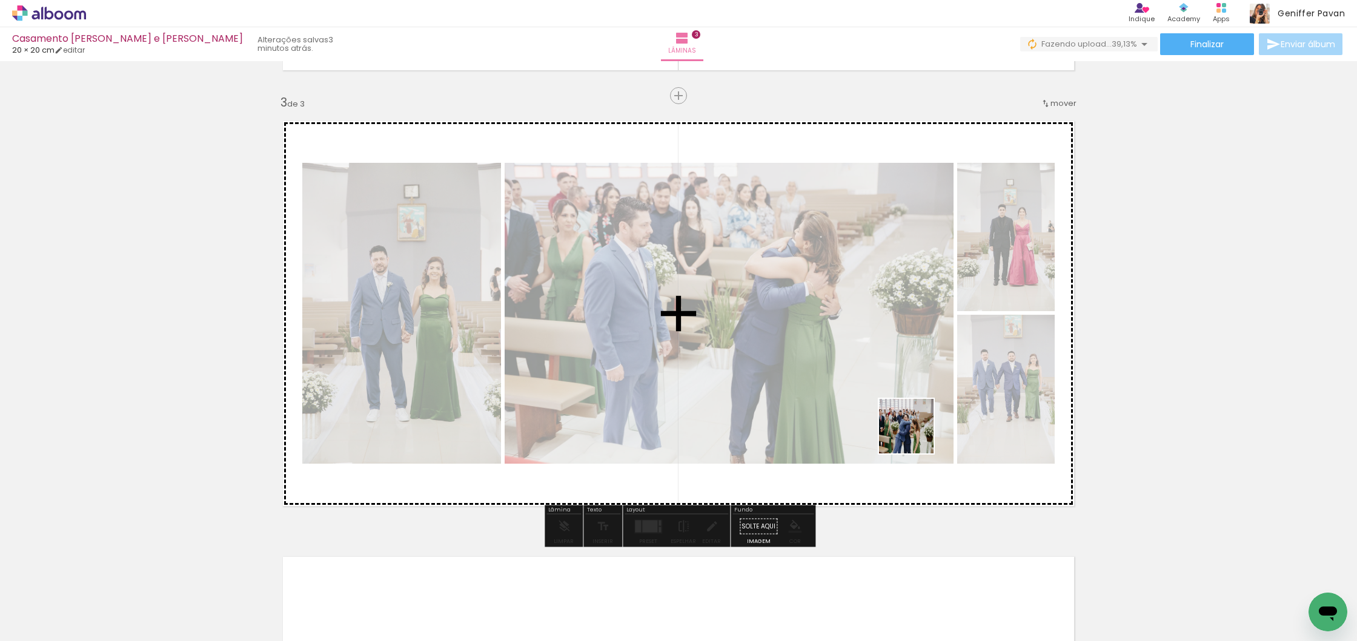
drag, startPoint x: 1019, startPoint y: 540, endPoint x: 915, endPoint y: 435, distance: 147.3
click at [915, 435] on quentale-workspace at bounding box center [678, 320] width 1357 height 641
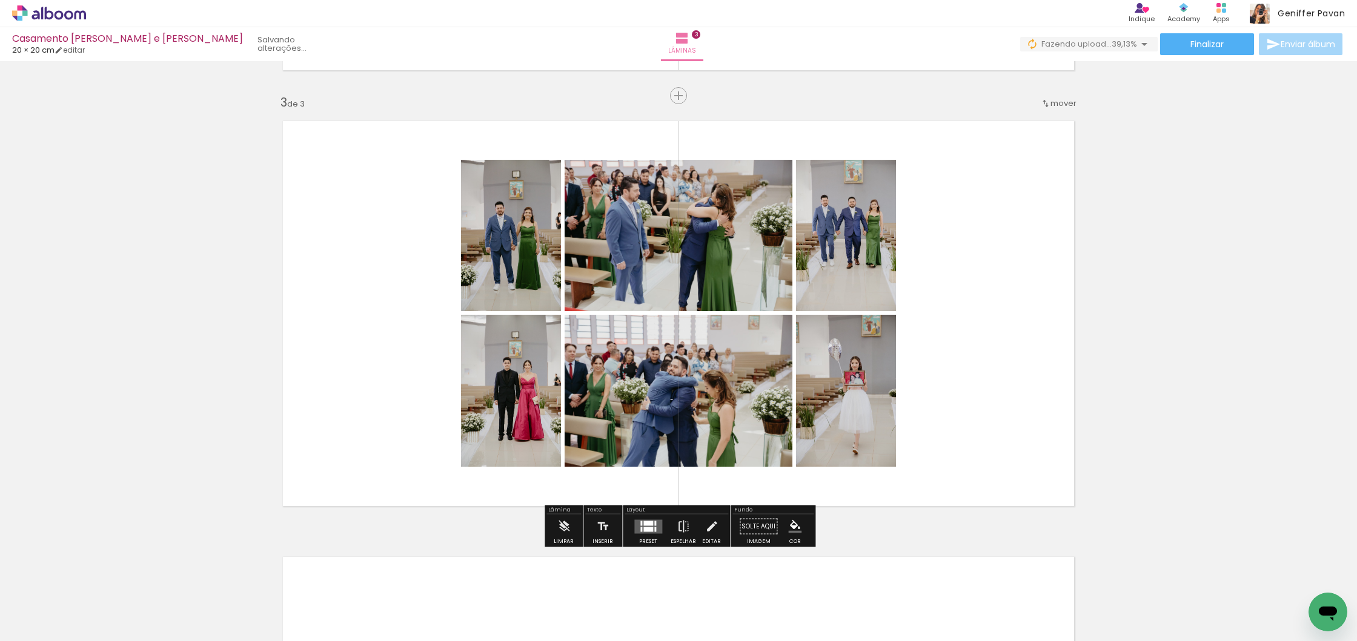
drag, startPoint x: 1134, startPoint y: 590, endPoint x: 1055, endPoint y: 501, distance: 119.3
click at [1055, 501] on quentale-workspace at bounding box center [678, 320] width 1357 height 641
click at [650, 529] on div at bounding box center [648, 529] width 10 height 5
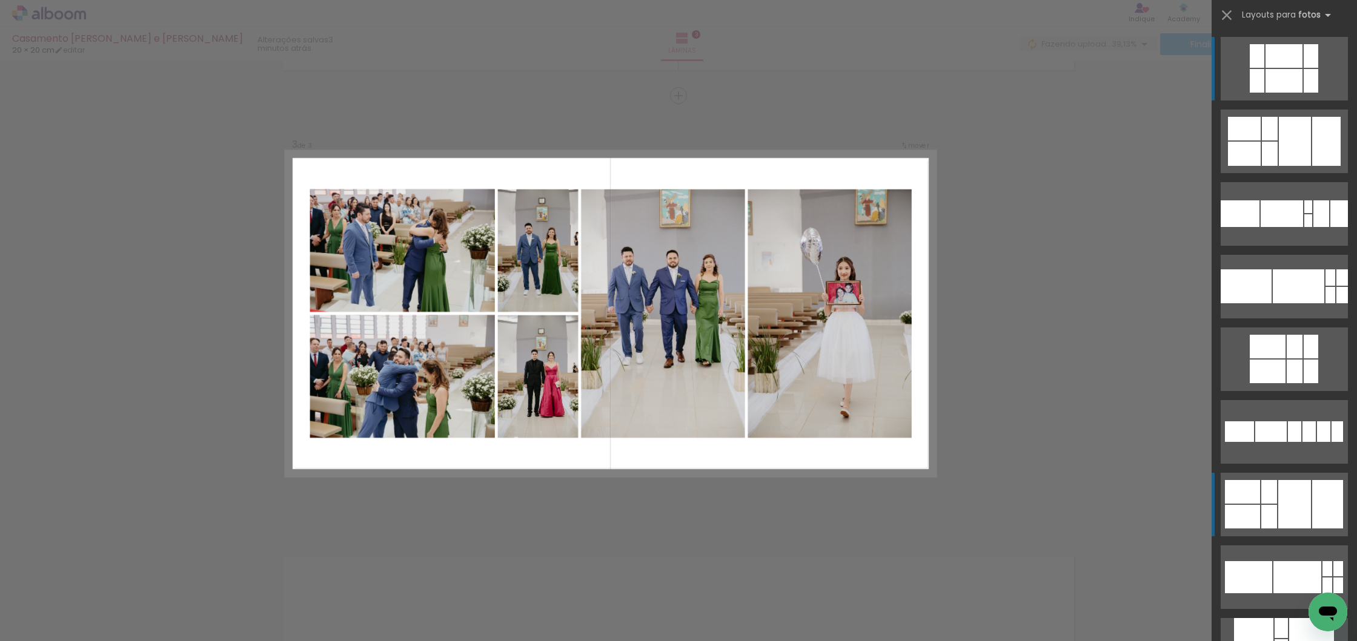
click at [1326, 515] on div at bounding box center [1327, 504] width 31 height 48
click at [1320, 151] on div at bounding box center [1326, 141] width 28 height 49
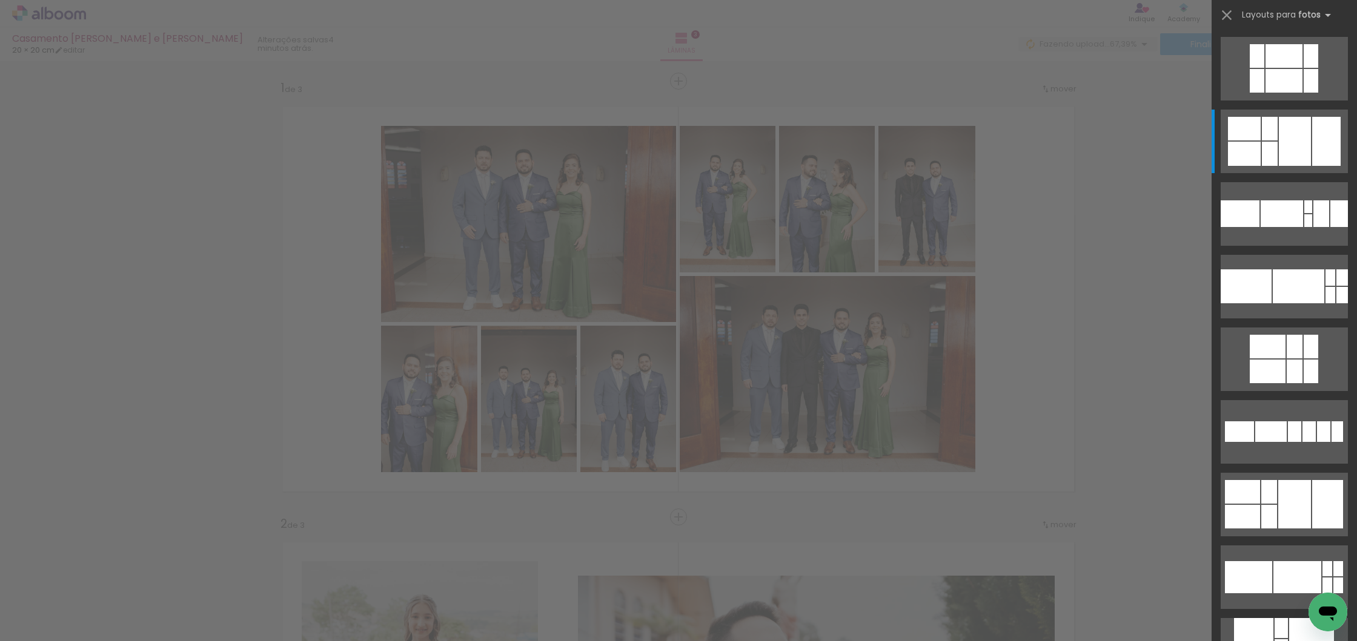
scroll to position [858, 0]
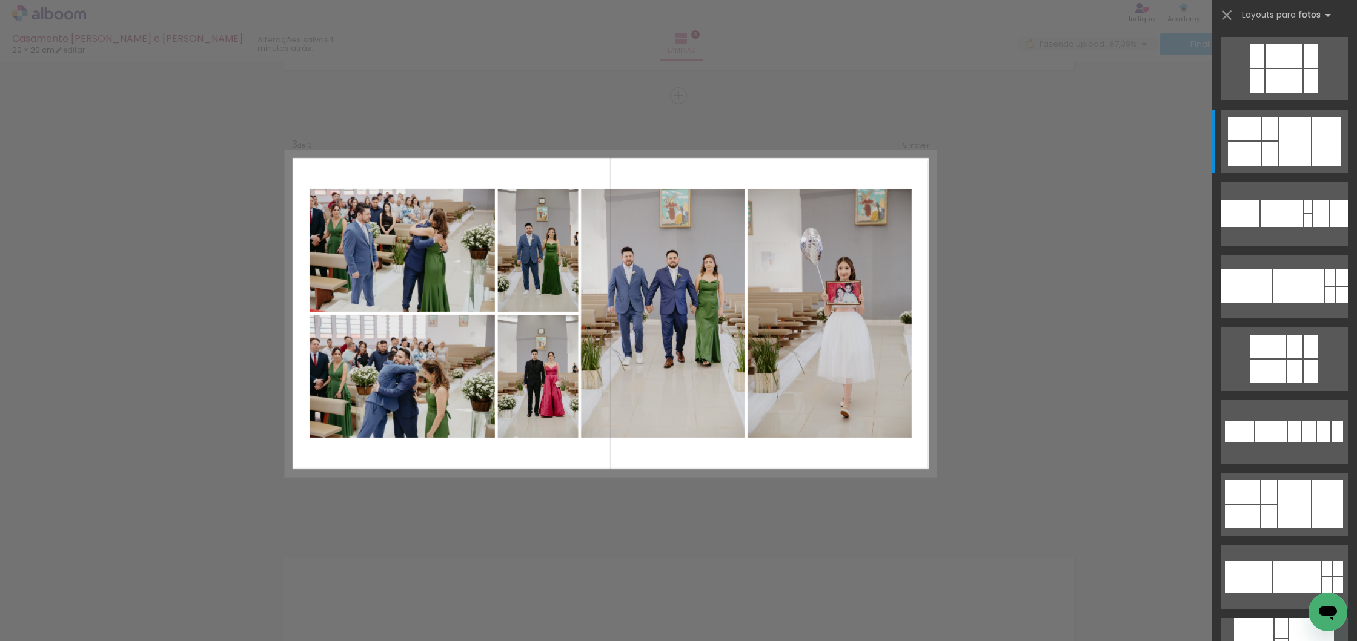
click at [1034, 337] on div "Confirmar Cancelar" at bounding box center [678, 90] width 1357 height 1773
click at [1229, 13] on iron-icon at bounding box center [1226, 15] width 17 height 17
click at [1127, 263] on div "Confirmar Cancelar" at bounding box center [678, 90] width 1357 height 1773
click at [872, 604] on div at bounding box center [867, 601] width 40 height 60
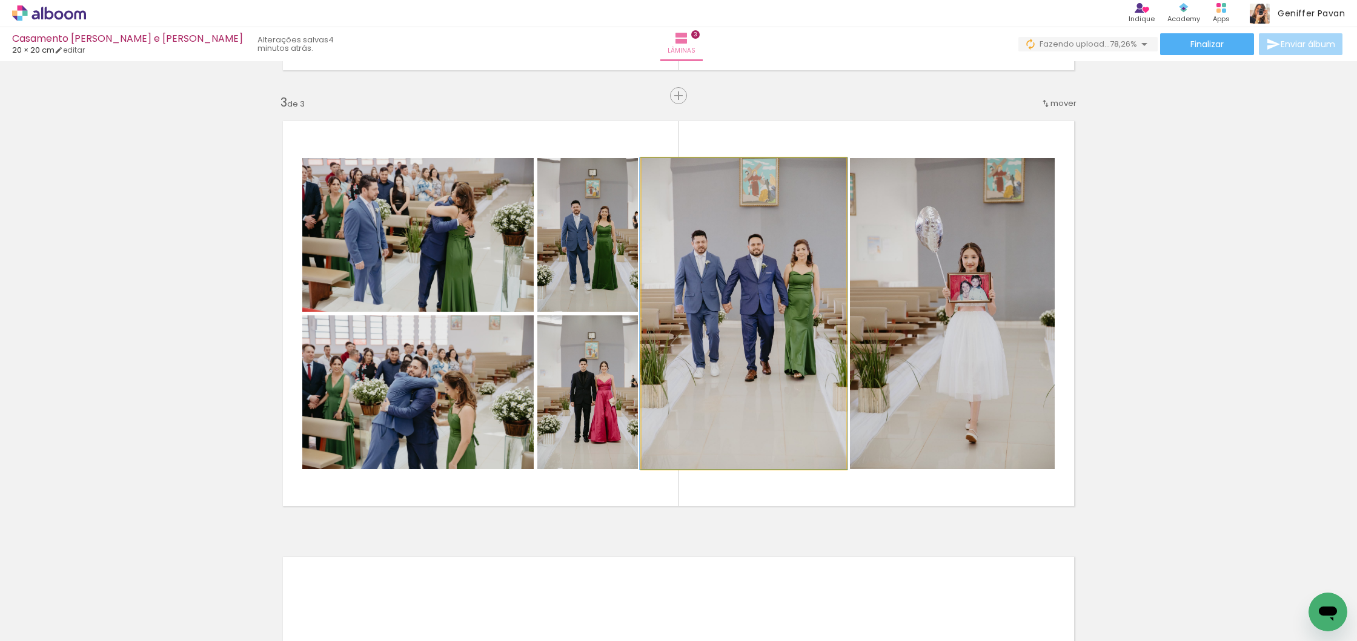
click at [713, 440] on quentale-photo at bounding box center [743, 313] width 205 height 311
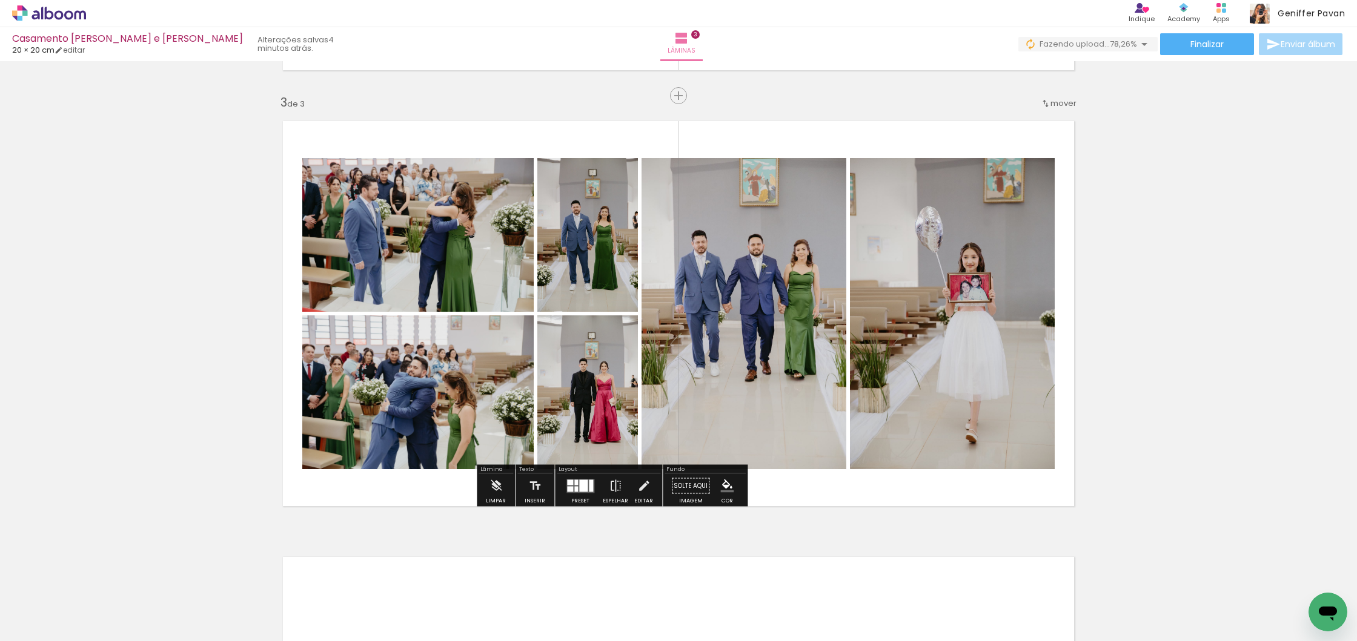
click at [584, 494] on div at bounding box center [580, 486] width 33 height 24
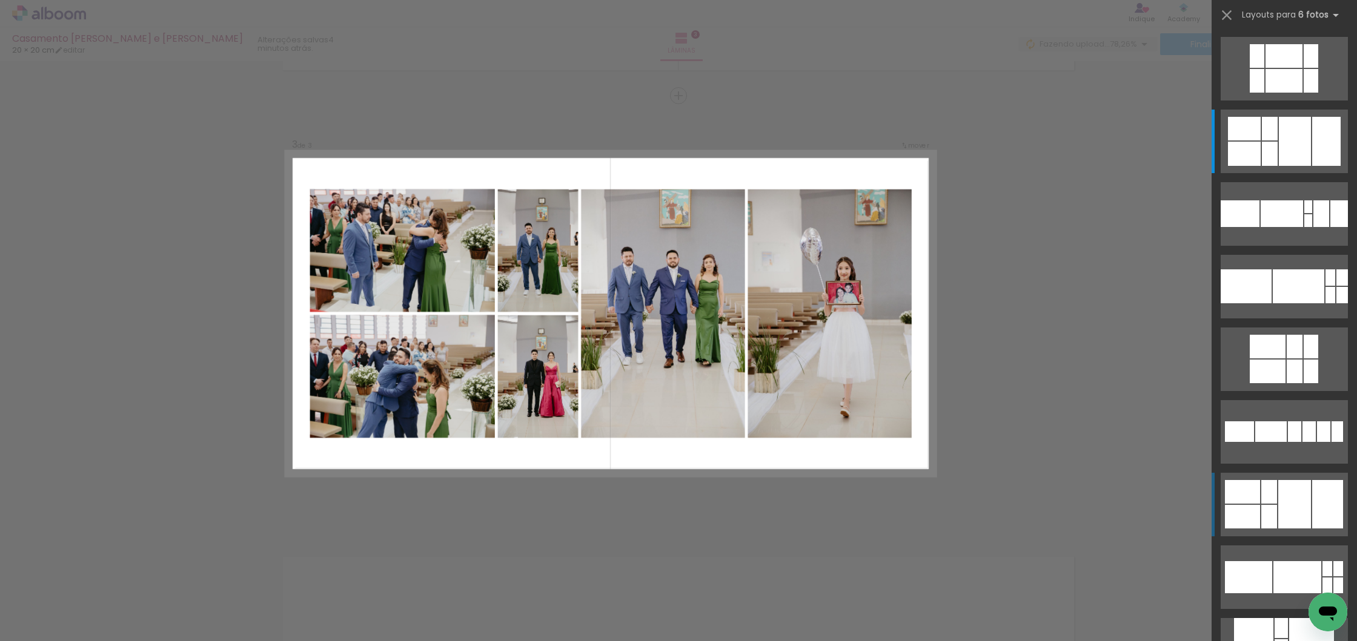
scroll to position [436, 0]
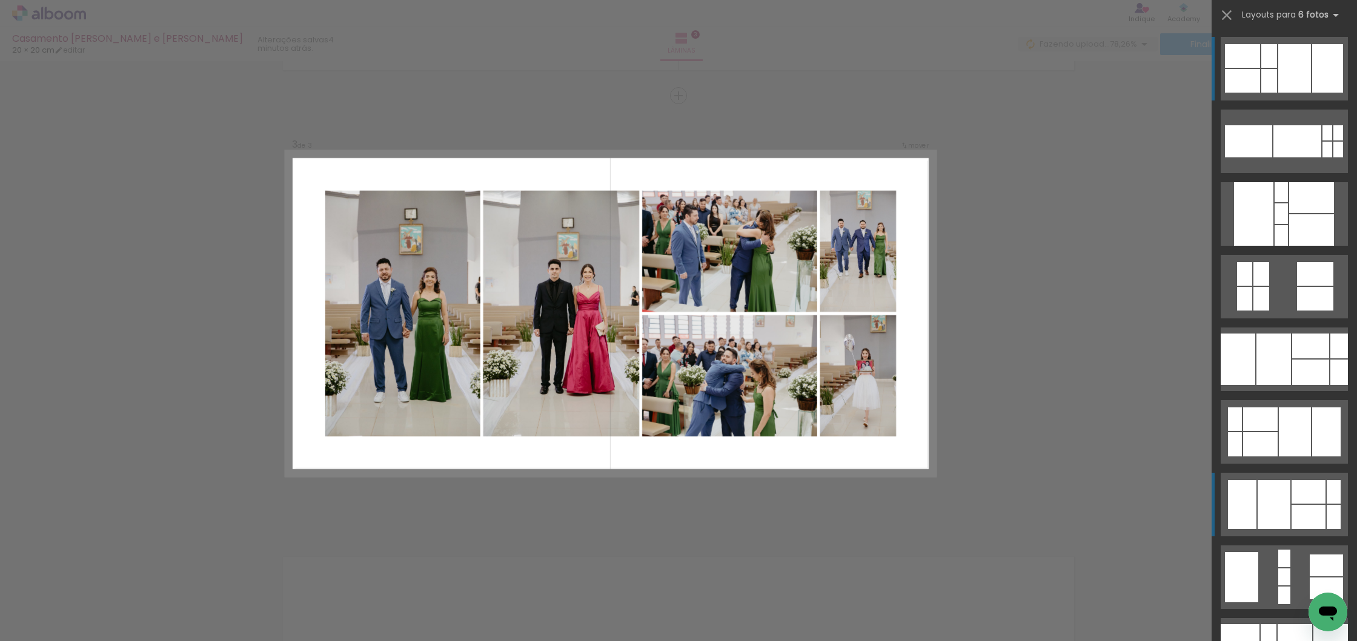
click at [1323, 508] on div at bounding box center [1308, 517] width 34 height 24
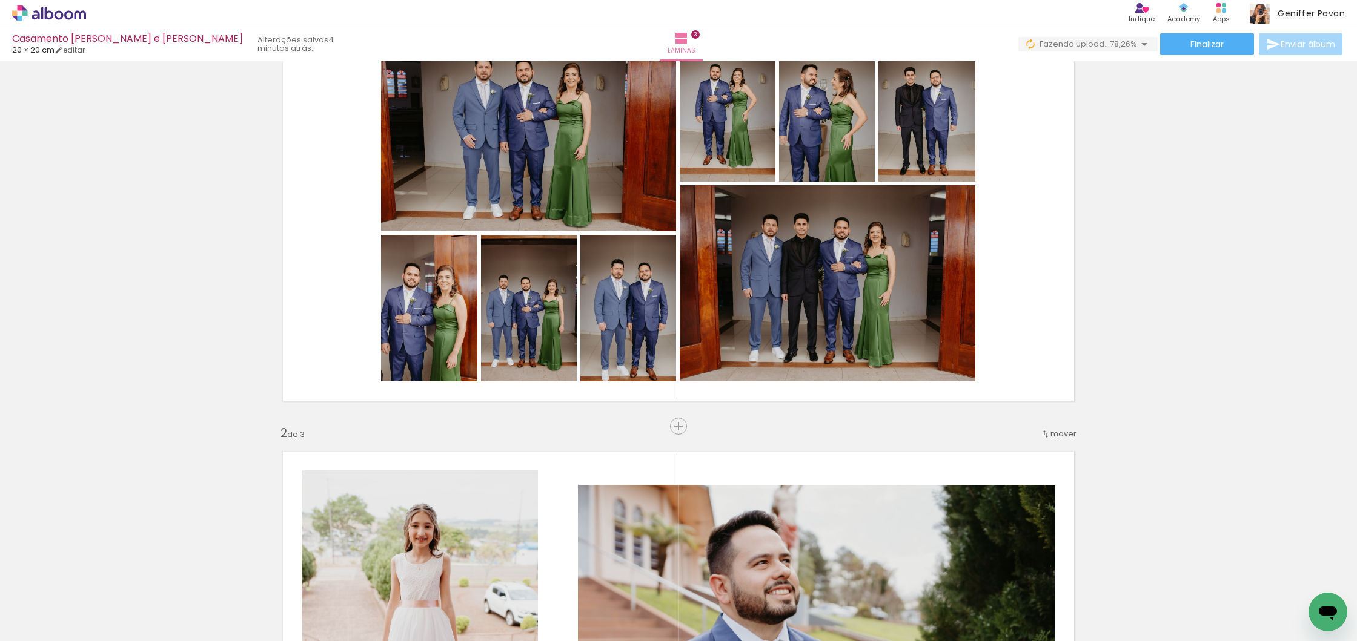
scroll to position [98, 0]
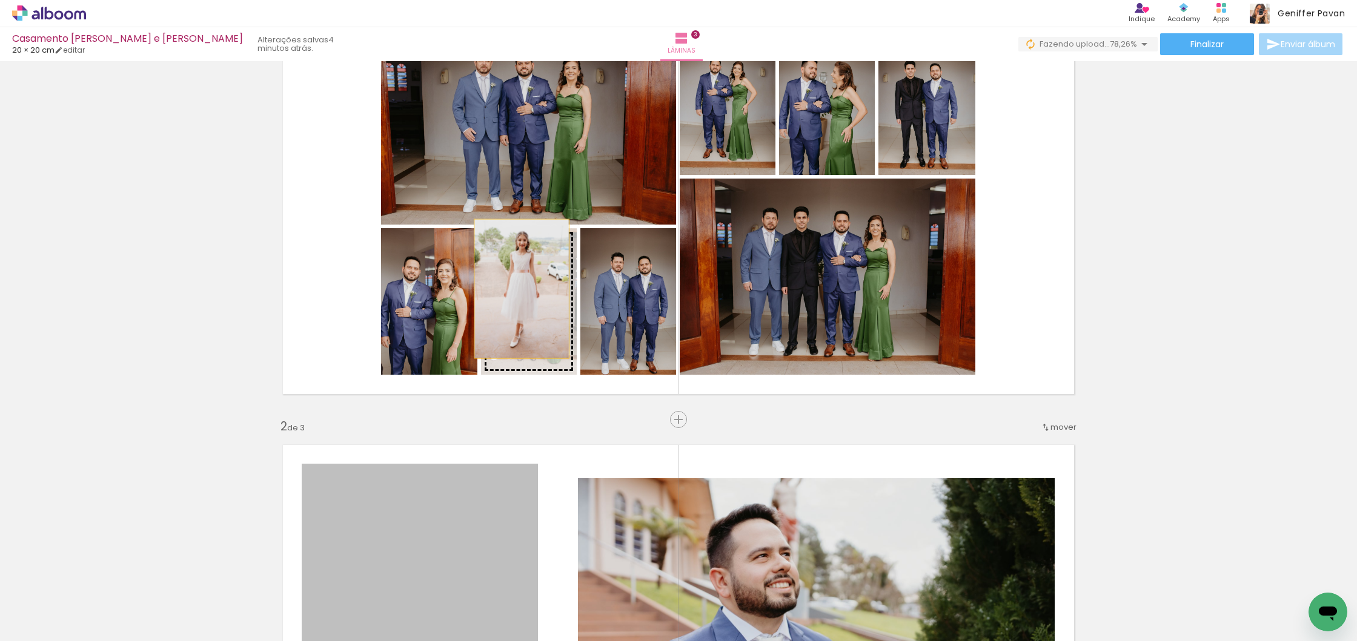
drag, startPoint x: 479, startPoint y: 509, endPoint x: 521, endPoint y: 289, distance: 224.5
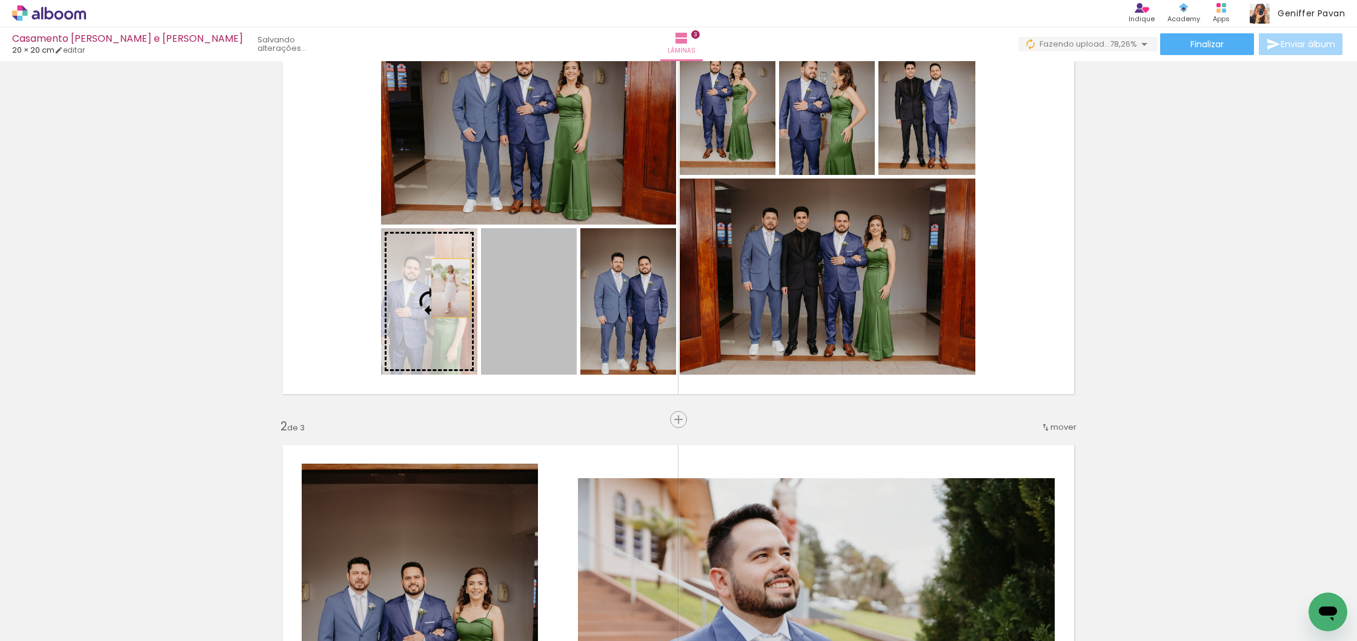
drag, startPoint x: 529, startPoint y: 289, endPoint x: 451, endPoint y: 288, distance: 78.1
click at [0, 0] on slot at bounding box center [0, 0] width 0 height 0
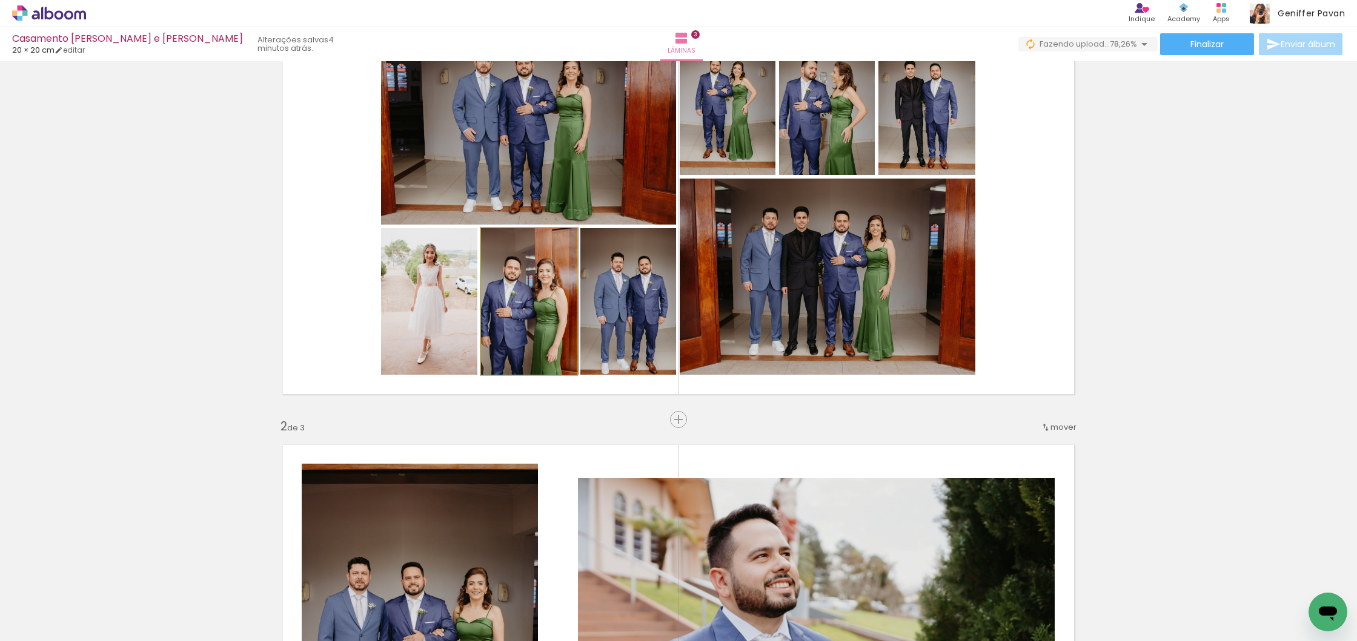
drag, startPoint x: 542, startPoint y: 318, endPoint x: 543, endPoint y: 305, distance: 12.8
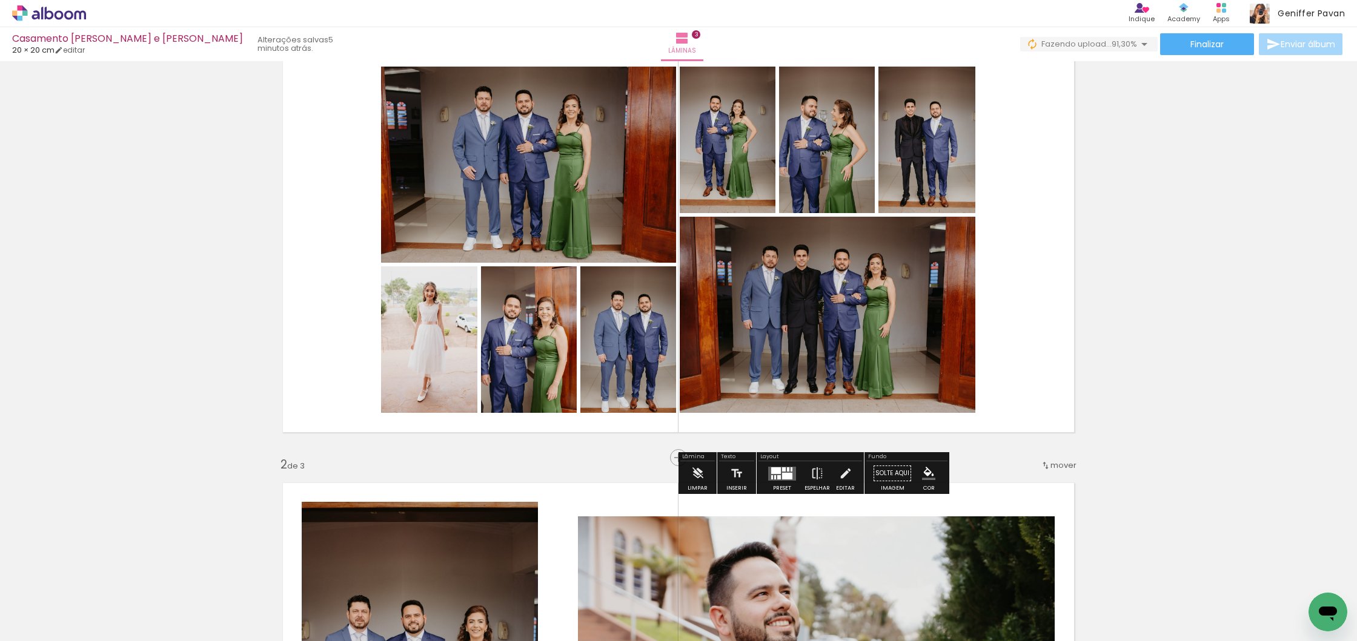
scroll to position [53, 0]
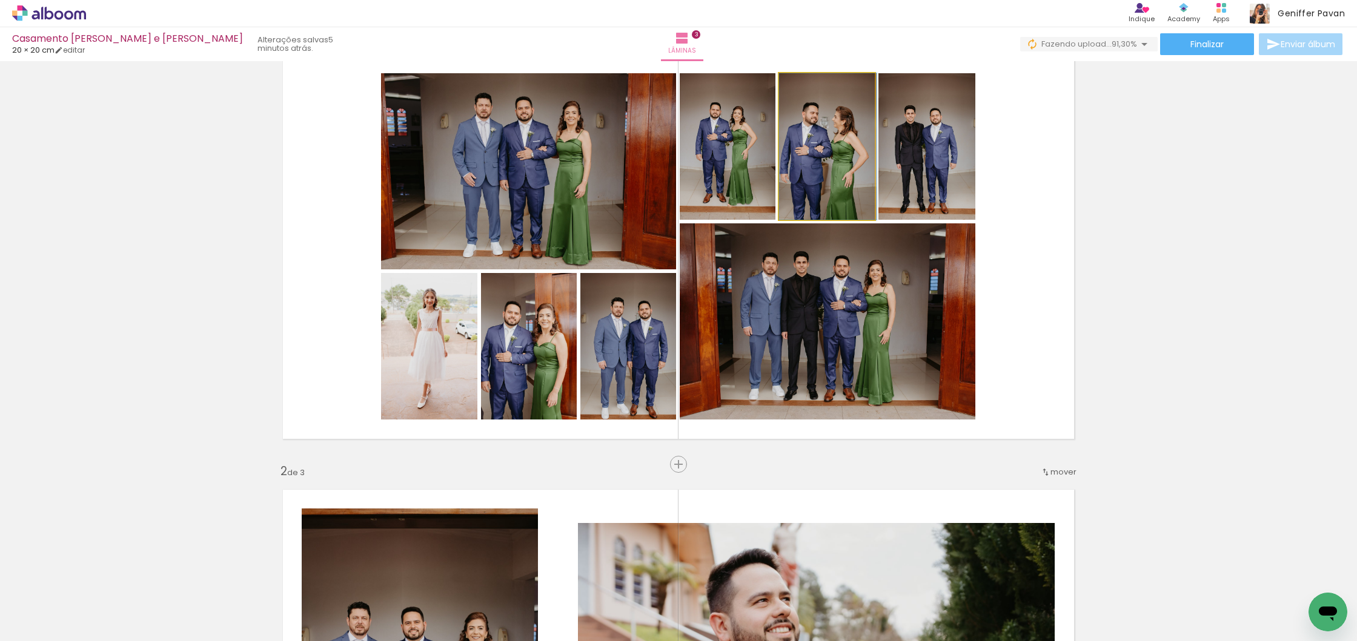
drag, startPoint x: 822, startPoint y: 161, endPoint x: 826, endPoint y: 146, distance: 15.4
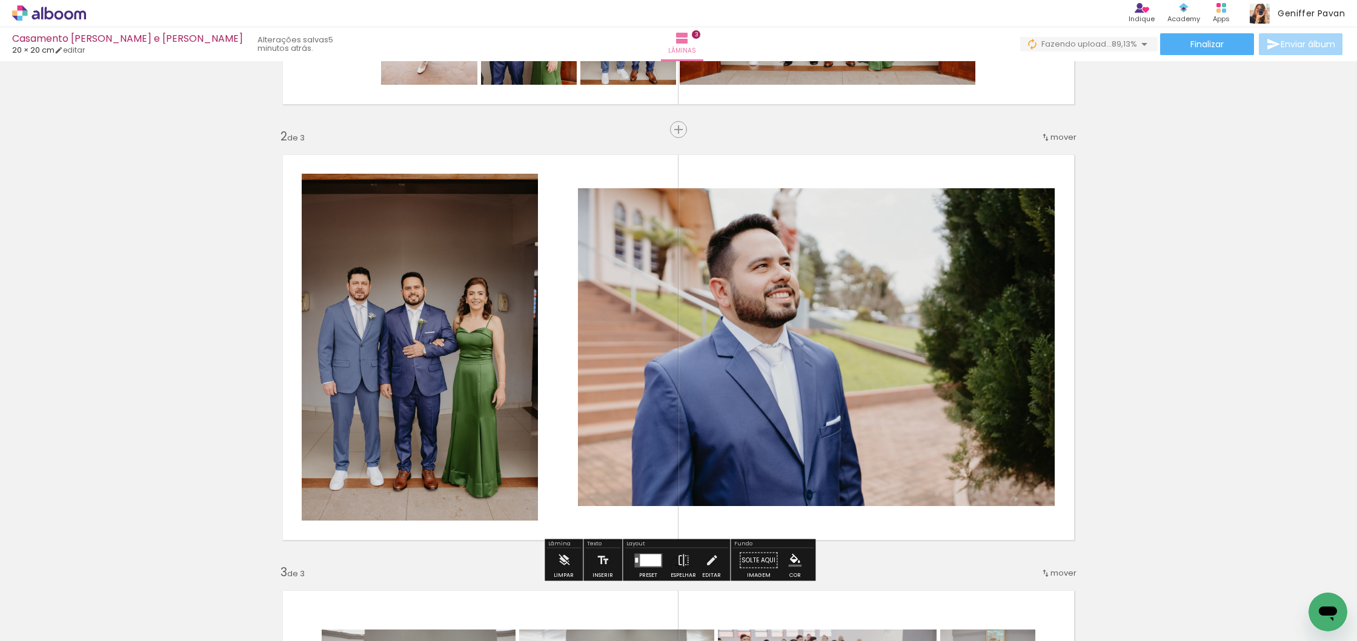
scroll to position [337, 0]
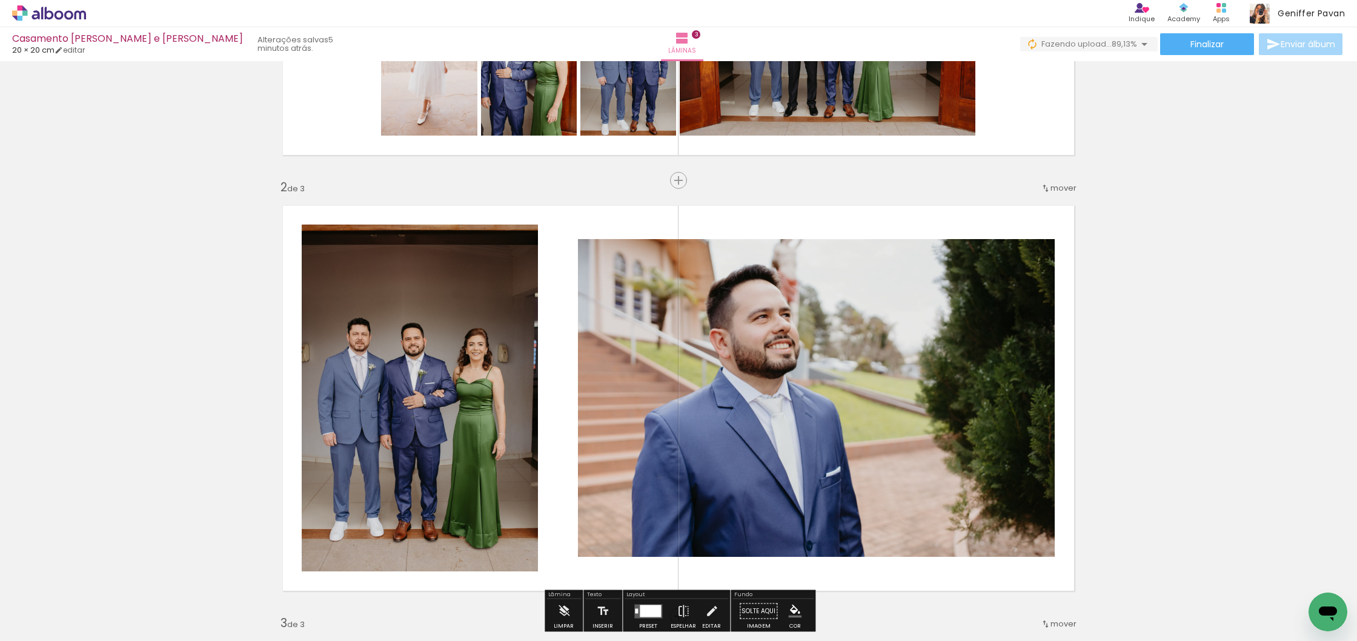
click at [1057, 190] on span "mover" at bounding box center [1063, 188] width 26 height 12
click at [1024, 185] on span "antes da" at bounding box center [1013, 186] width 35 height 20
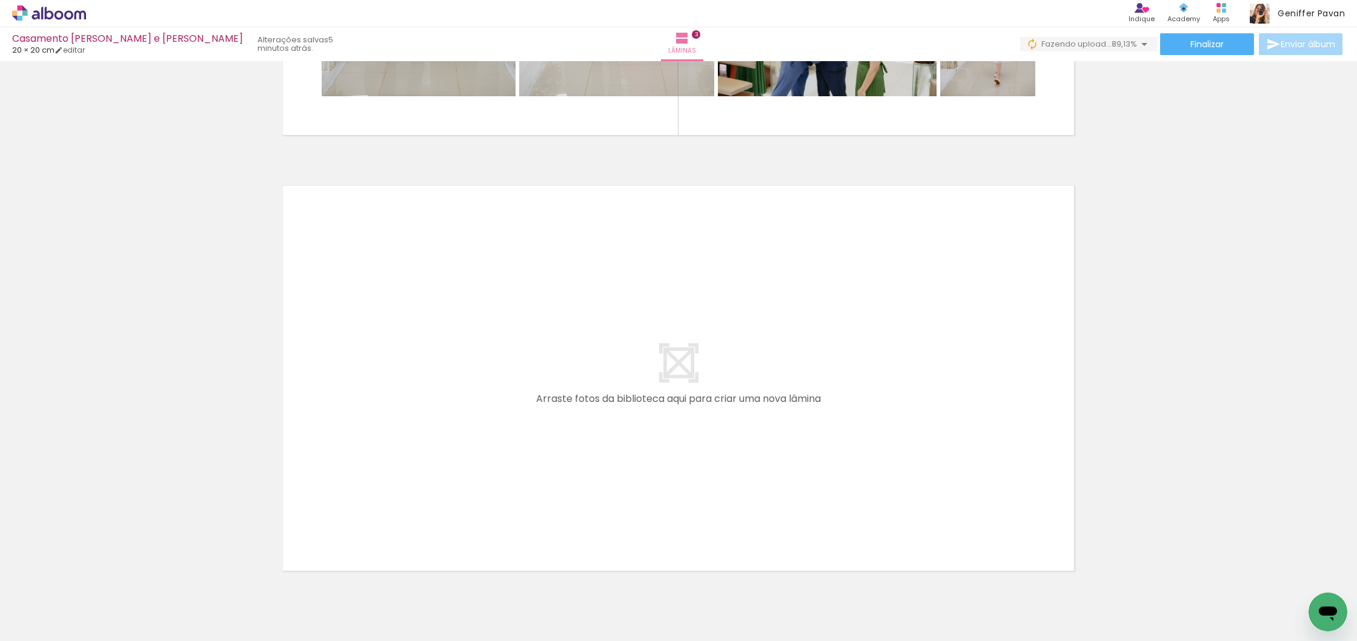
scroll to position [1269, 0]
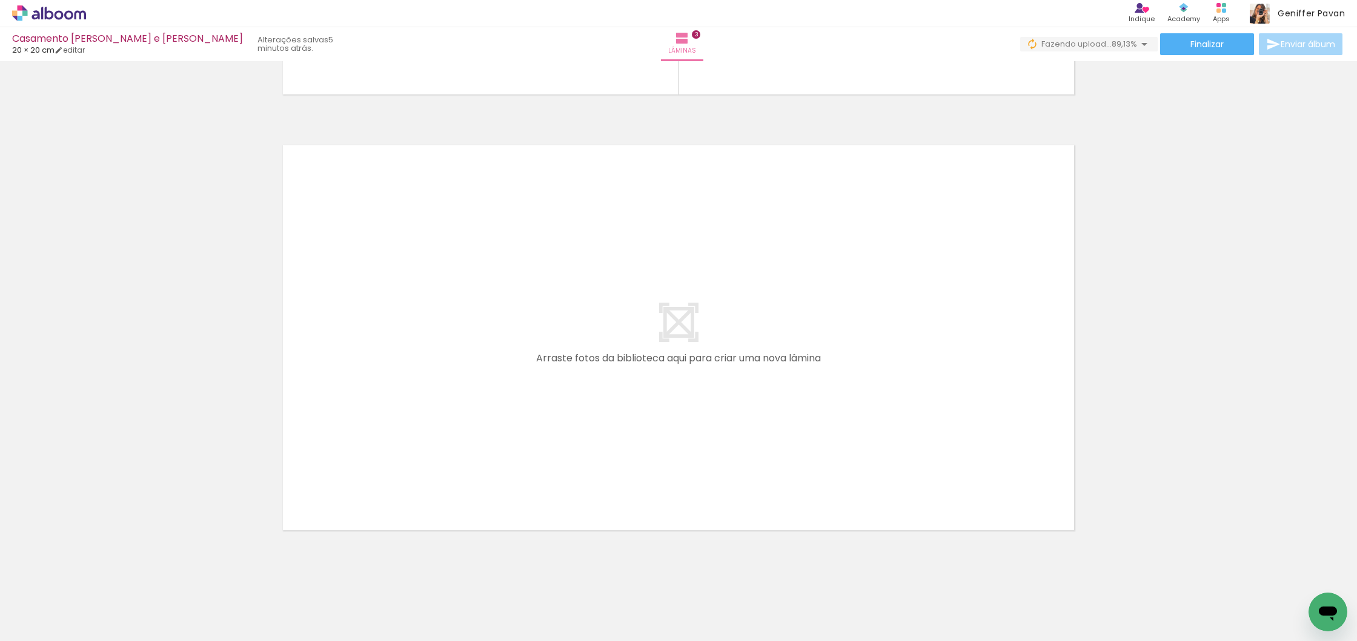
click at [32, 605] on input "Todas as fotos" at bounding box center [34, 605] width 46 height 10
click at [0, 0] on slot "Não utilizadas" at bounding box center [0, 0] width 0 height 0
type input "Não utilizadas"
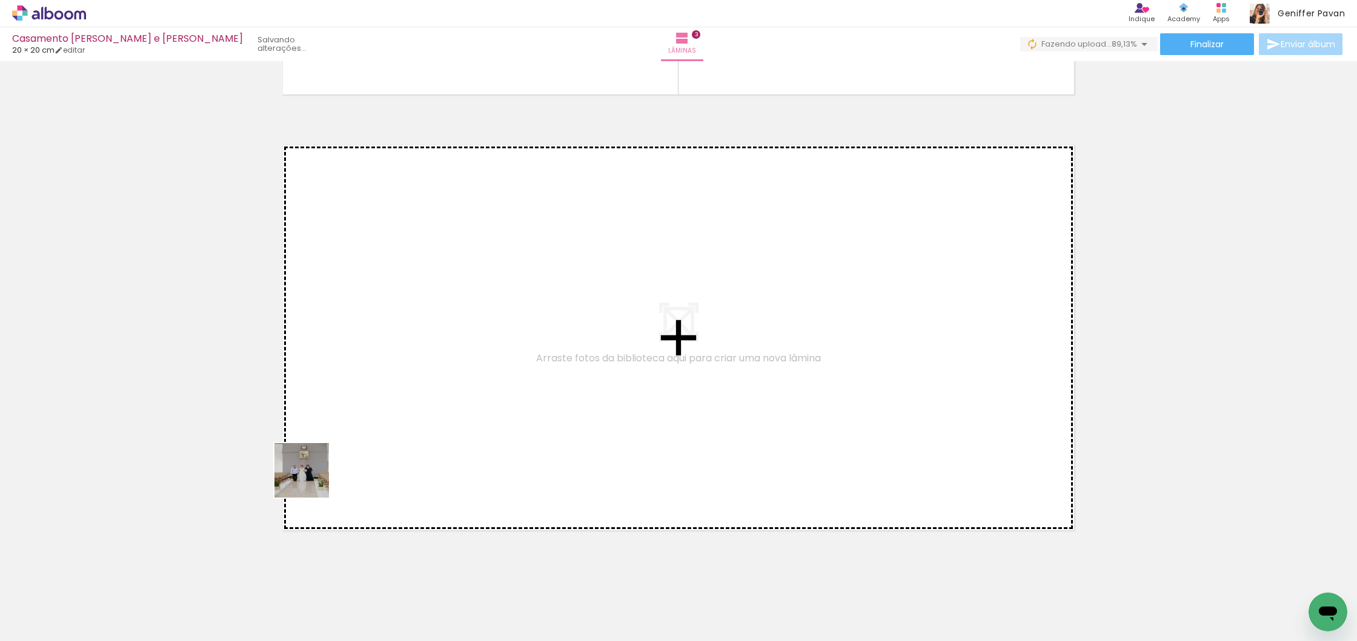
drag, startPoint x: 123, startPoint y: 603, endPoint x: 394, endPoint y: 446, distance: 312.9
click at [394, 446] on quentale-workspace at bounding box center [678, 320] width 1357 height 641
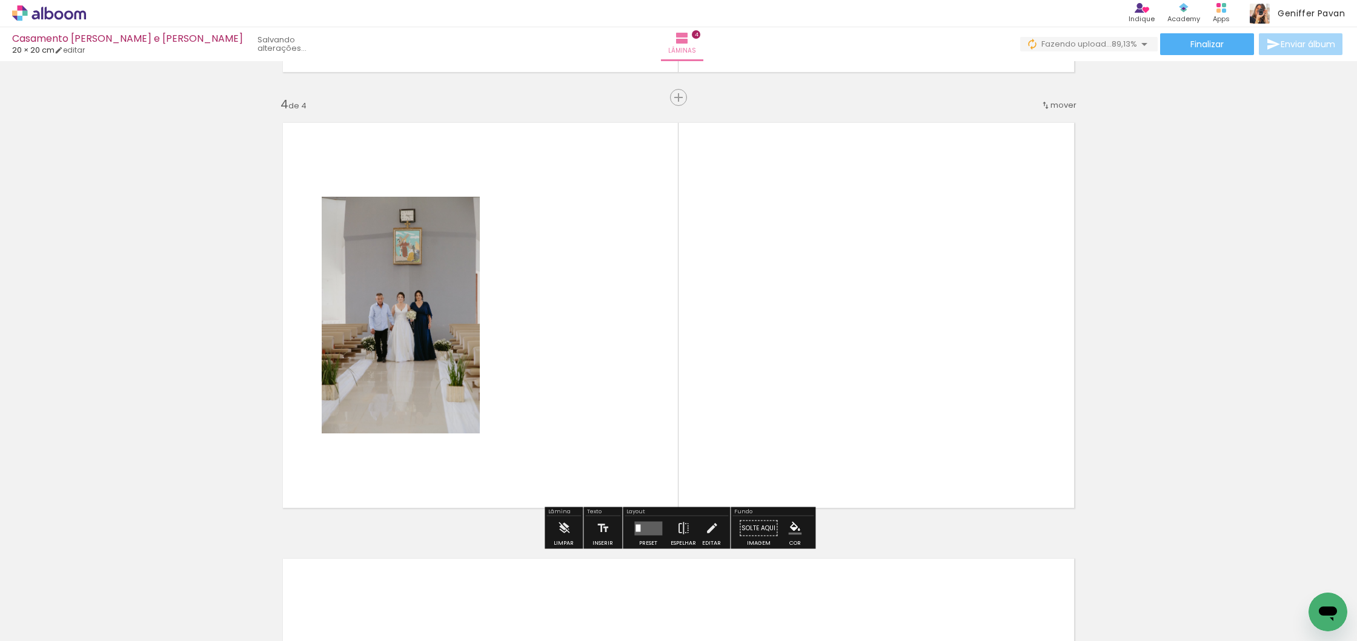
scroll to position [1294, 0]
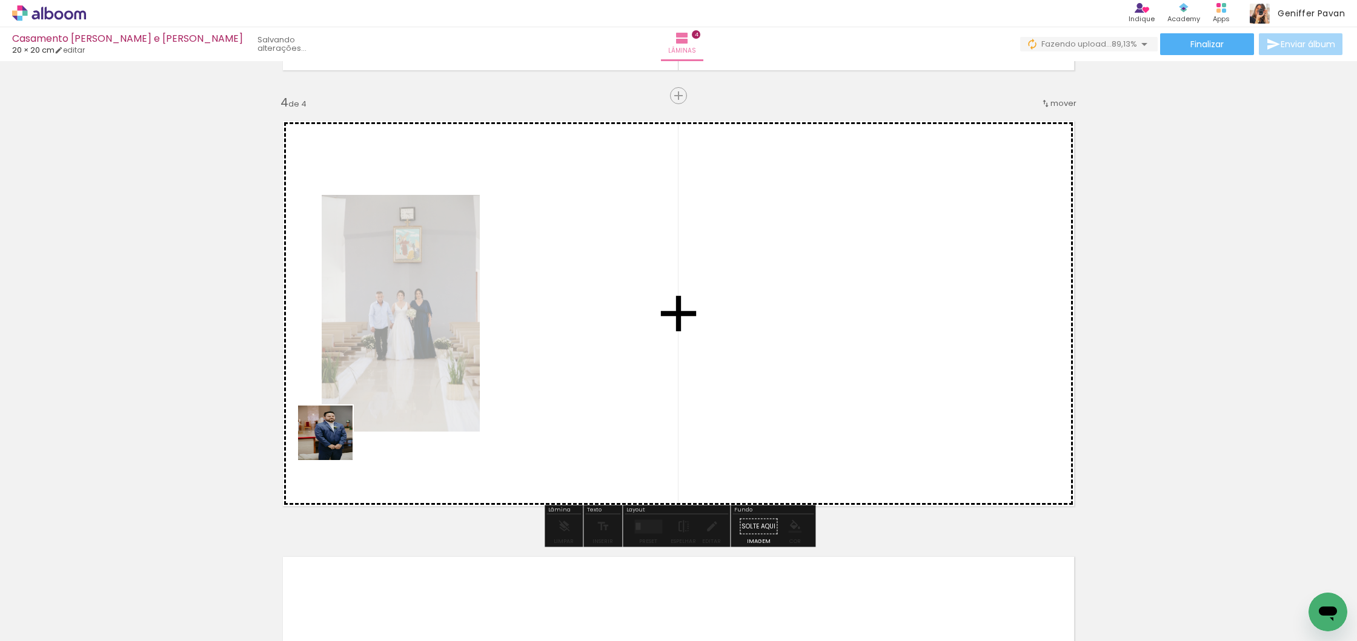
drag, startPoint x: 128, startPoint y: 602, endPoint x: 389, endPoint y: 408, distance: 325.5
click at [389, 408] on quentale-workspace at bounding box center [678, 320] width 1357 height 641
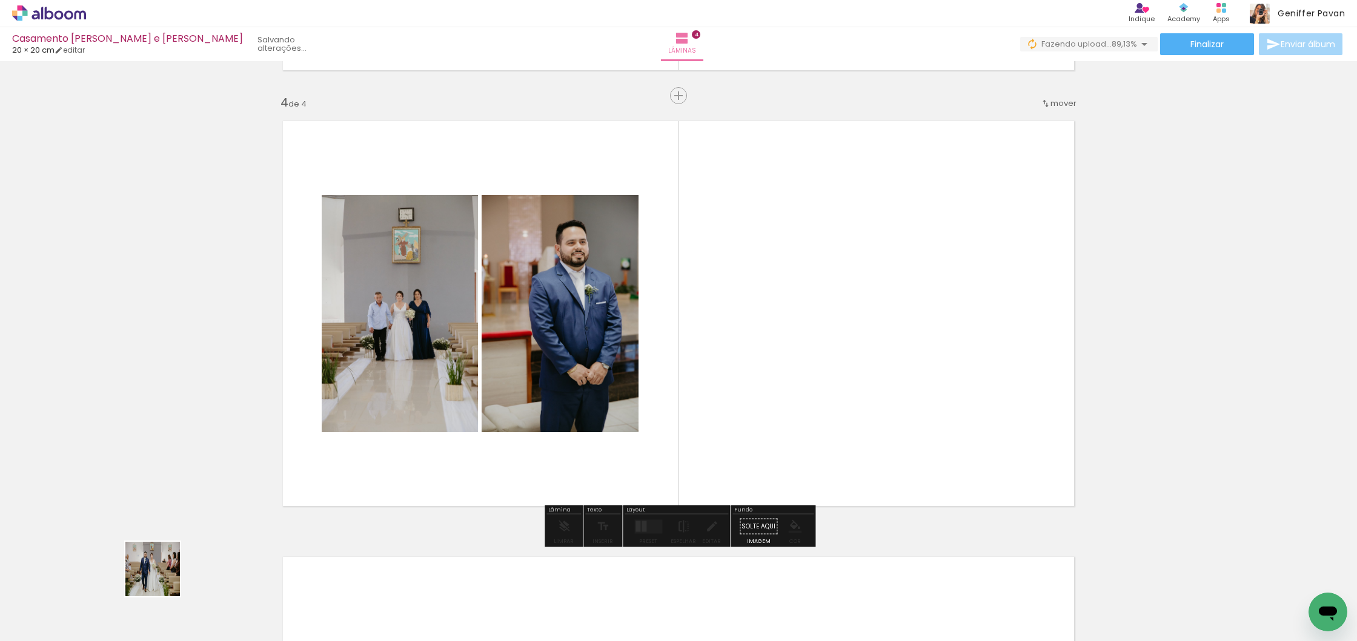
drag, startPoint x: 148, startPoint y: 589, endPoint x: 411, endPoint y: 452, distance: 296.6
click at [411, 452] on quentale-workspace at bounding box center [678, 320] width 1357 height 641
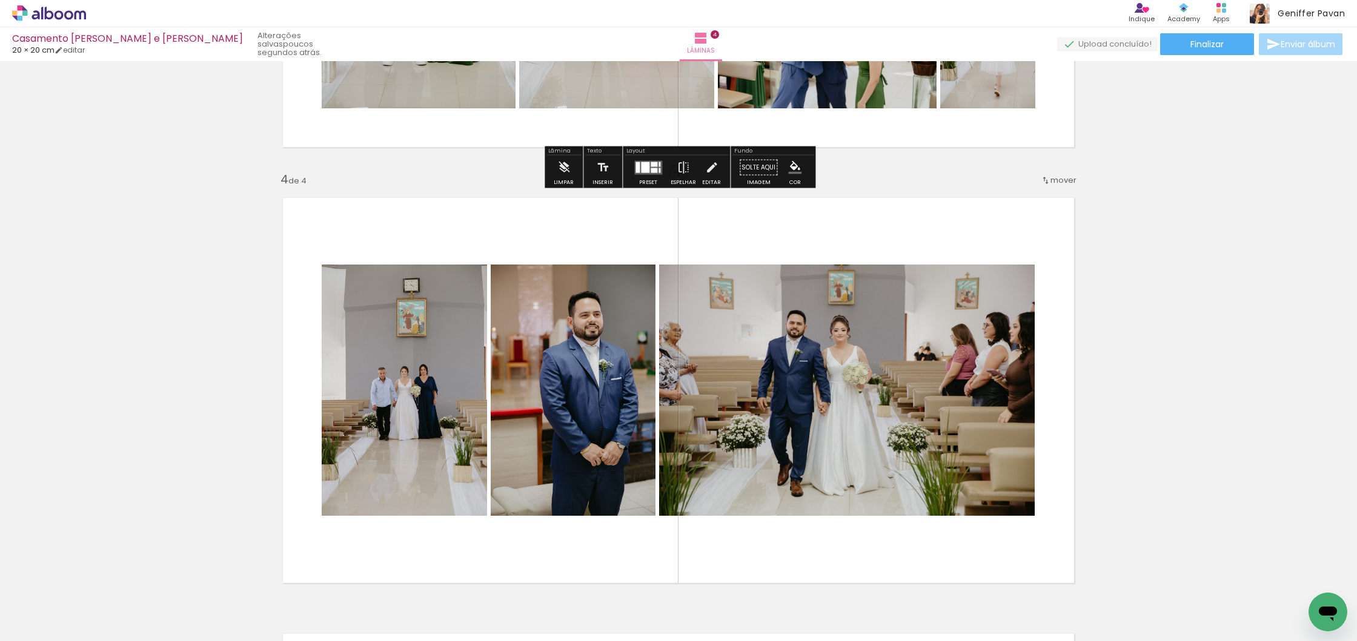
scroll to position [1271, 0]
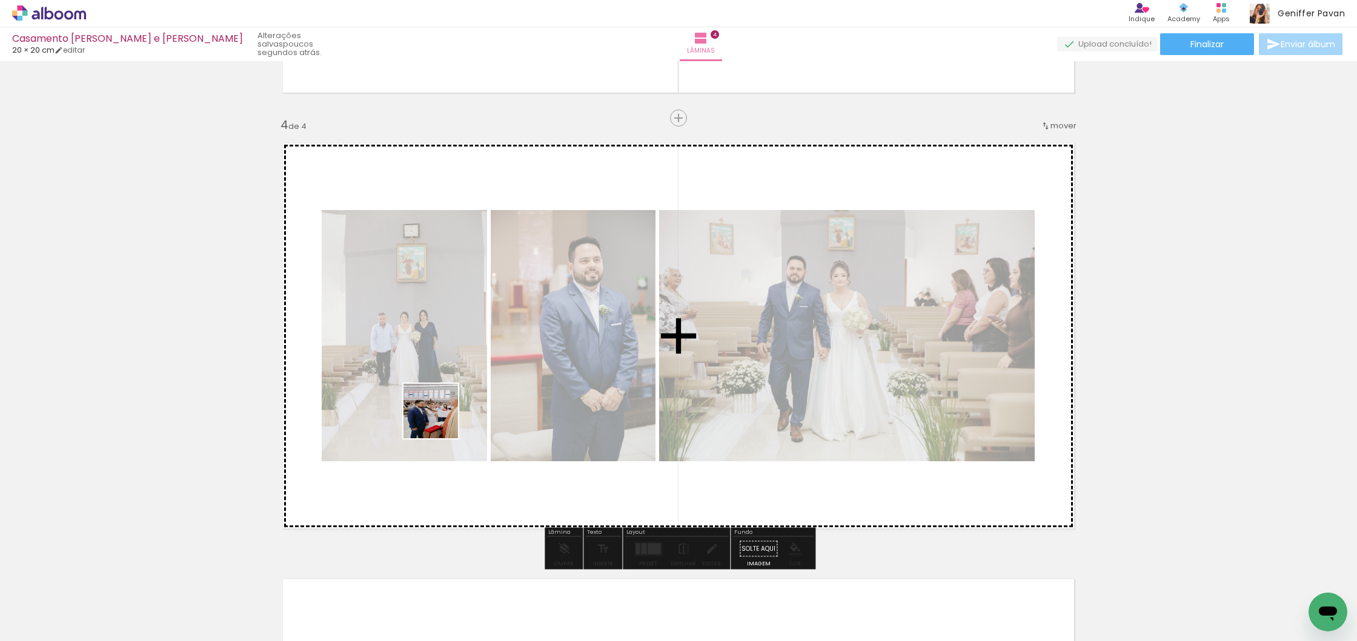
drag, startPoint x: 123, startPoint y: 595, endPoint x: 440, endPoint y: 420, distance: 361.6
click at [440, 420] on quentale-workspace at bounding box center [678, 320] width 1357 height 641
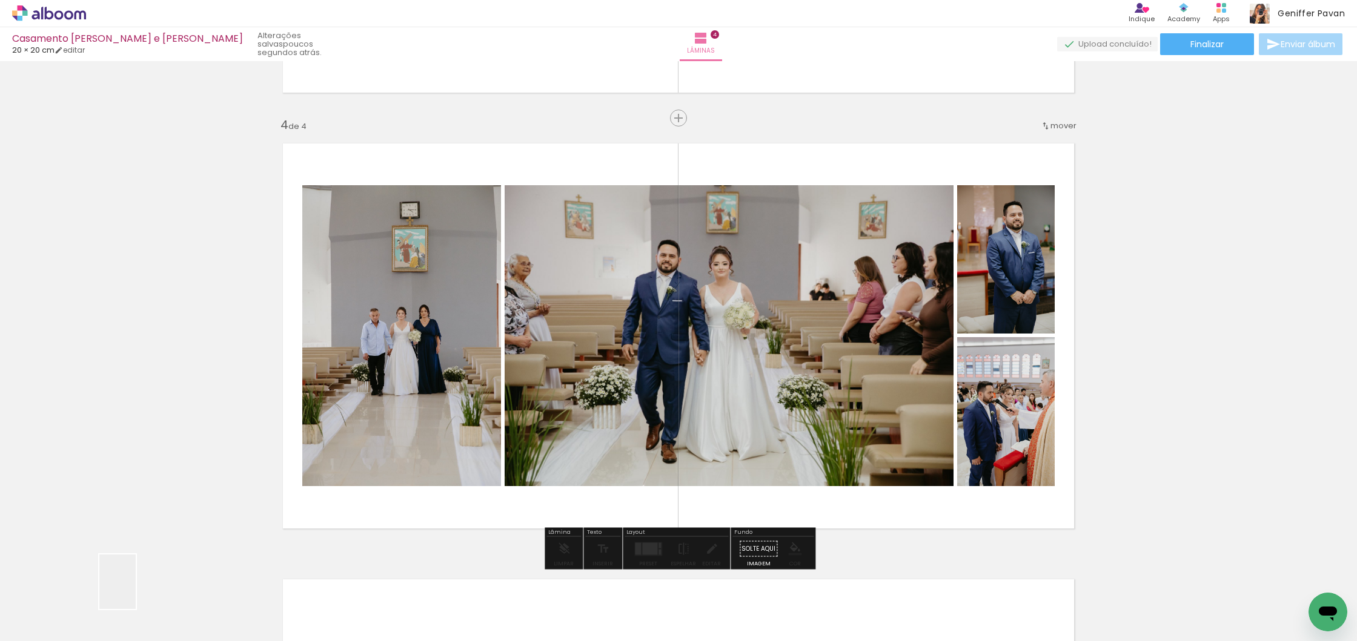
drag, startPoint x: 133, startPoint y: 593, endPoint x: 400, endPoint y: 446, distance: 305.0
click at [400, 446] on quentale-workspace at bounding box center [678, 320] width 1357 height 641
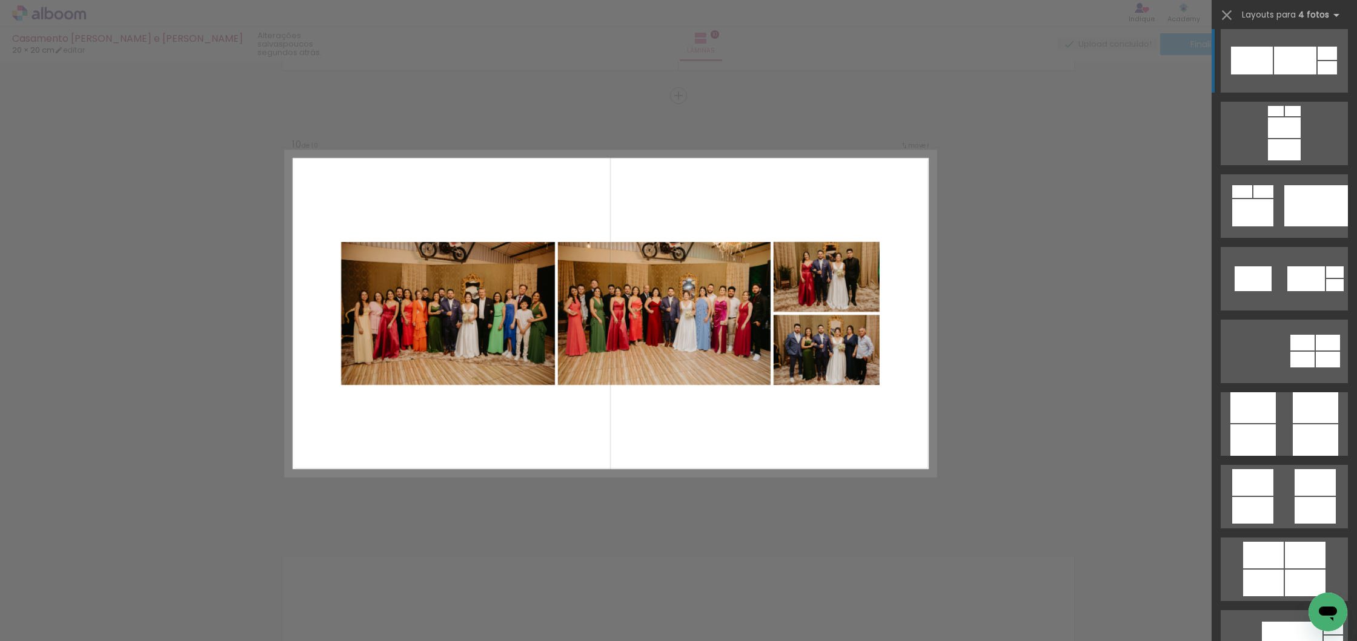
scroll to position [3091, 0]
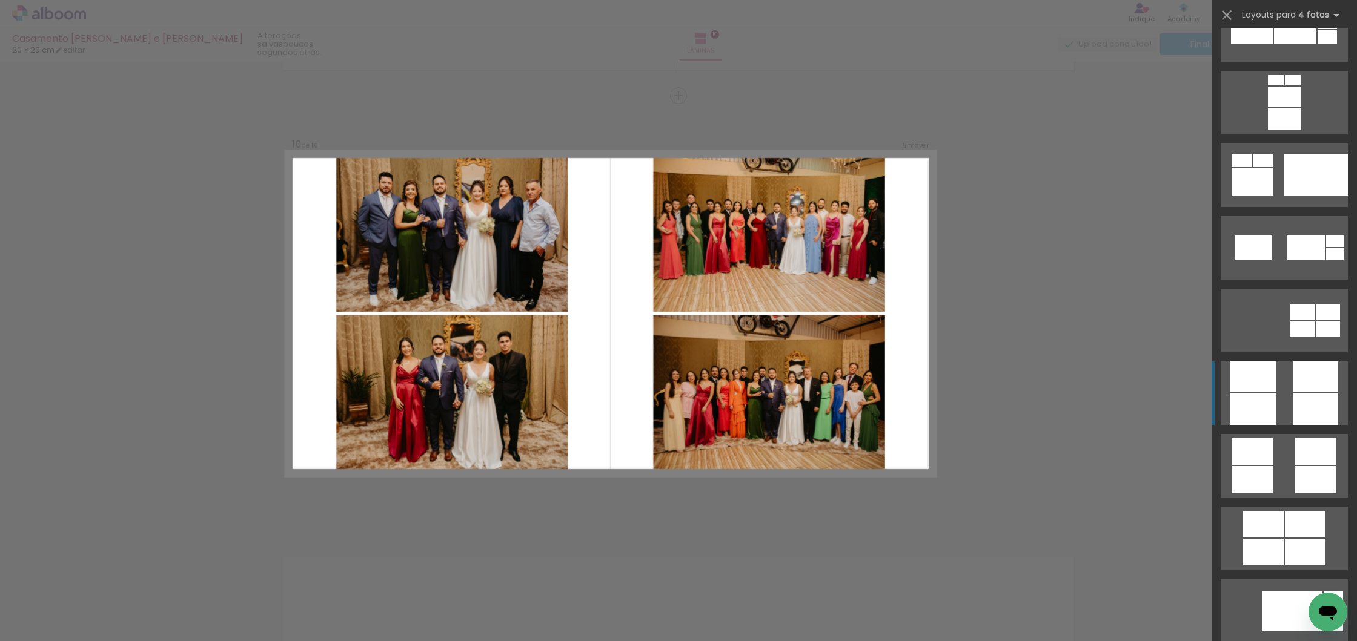
click at [1286, 394] on quentale-layouter at bounding box center [1283, 394] width 127 height 64
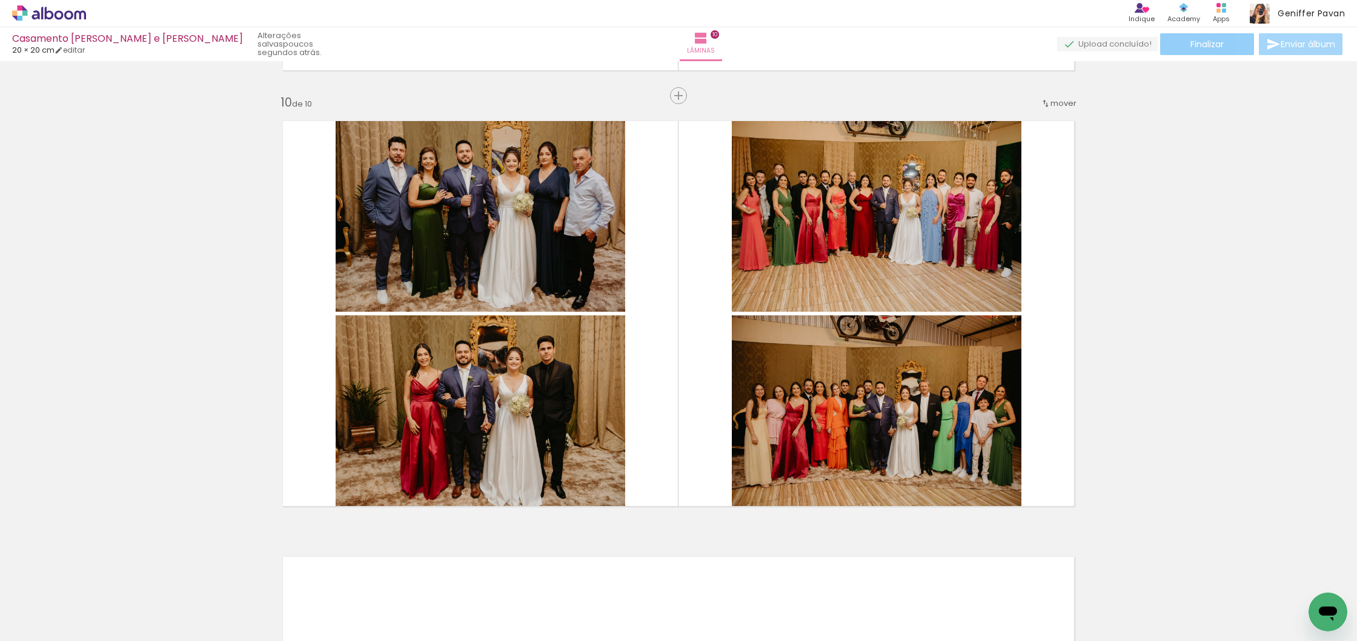
click at [1205, 47] on span "Finalizar" at bounding box center [1206, 44] width 33 height 8
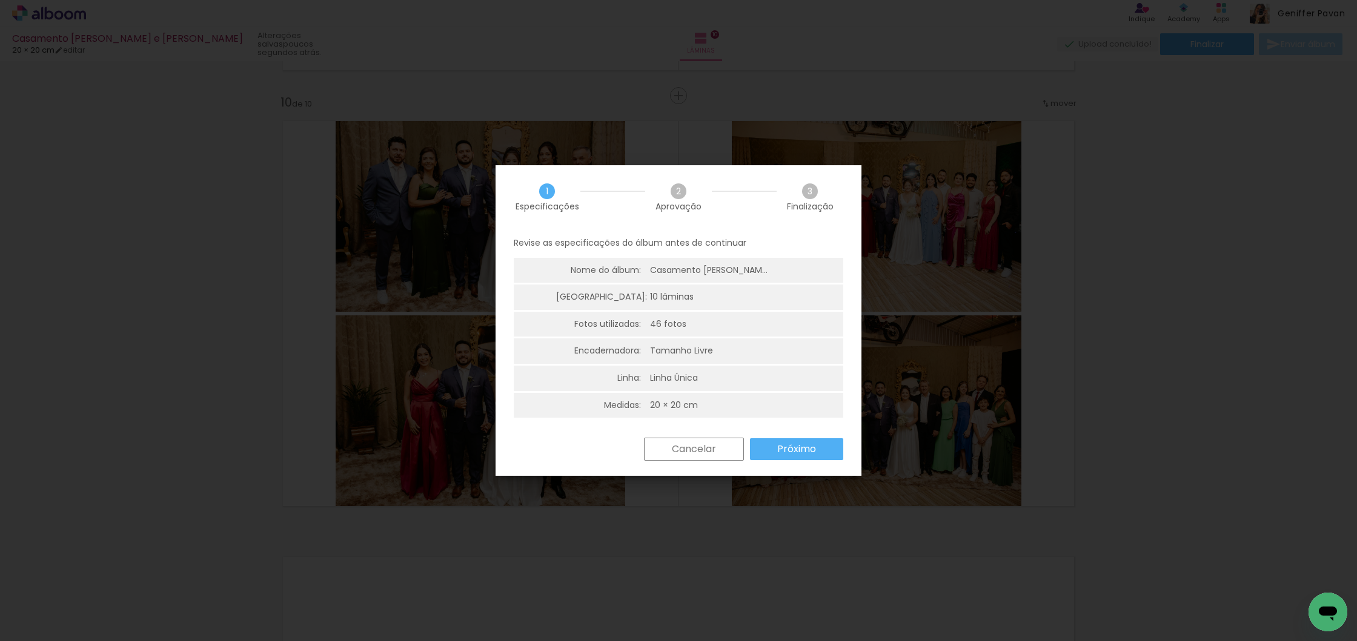
click at [801, 438] on paper-button "Próximo" at bounding box center [796, 449] width 93 height 22
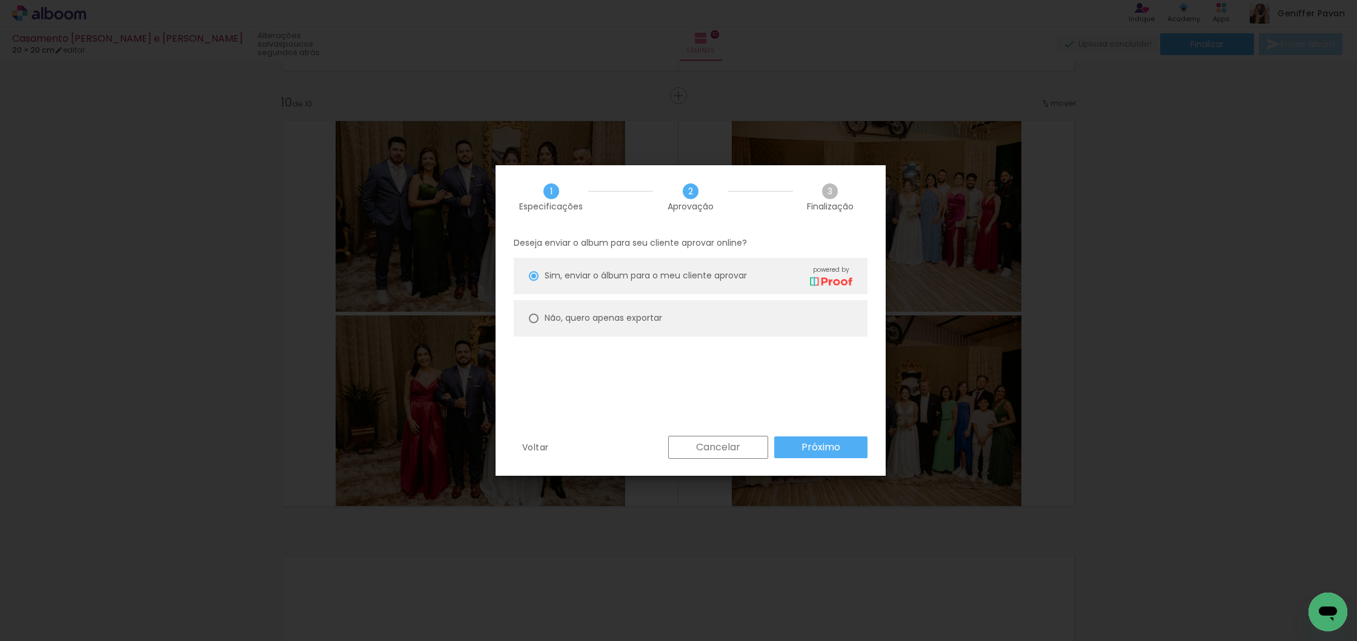
click at [700, 319] on paper-radio-button "Não, quero apenas exportar" at bounding box center [691, 318] width 354 height 36
type paper-radio-button "on"
click at [0, 0] on slot "Próximo" at bounding box center [0, 0] width 0 height 0
type input "Alta, 300 DPI"
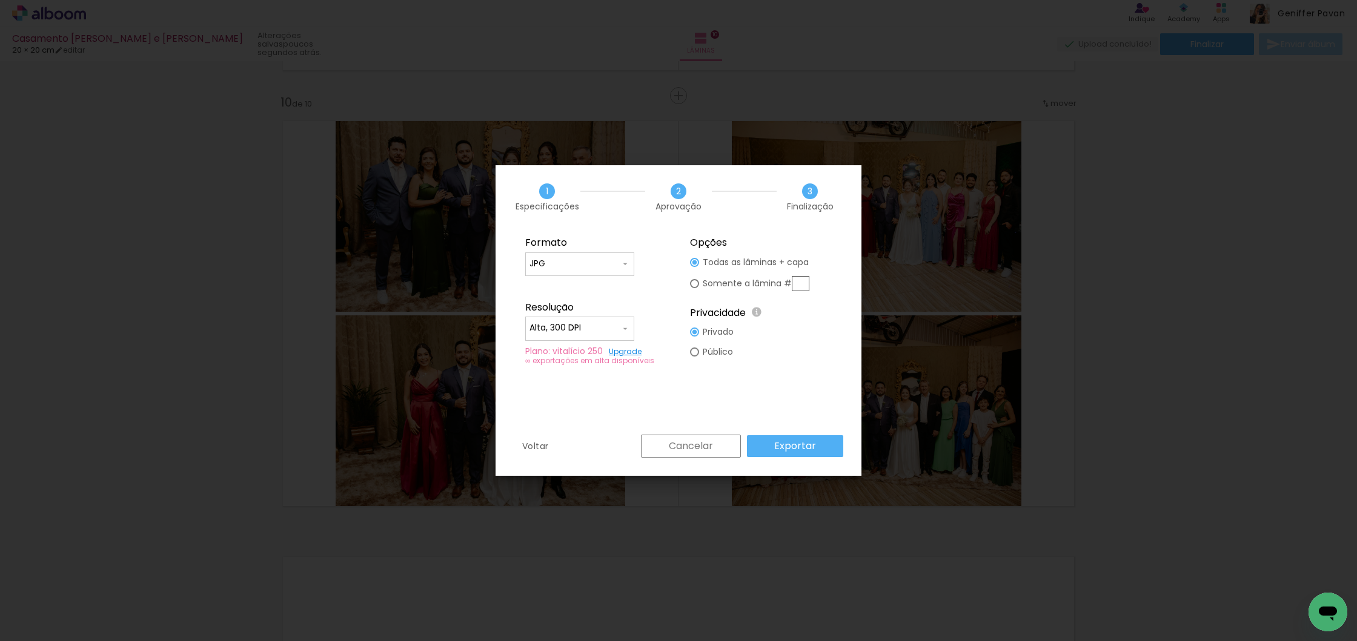
click at [824, 442] on paper-button "Exportar" at bounding box center [795, 446] width 96 height 22
